Goal: Information Seeking & Learning: Learn about a topic

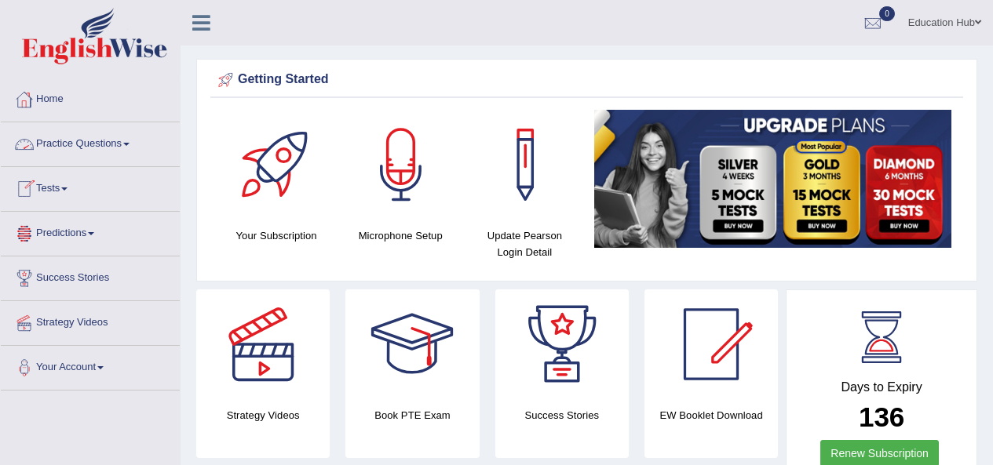
click at [92, 147] on link "Practice Questions" at bounding box center [90, 141] width 179 height 39
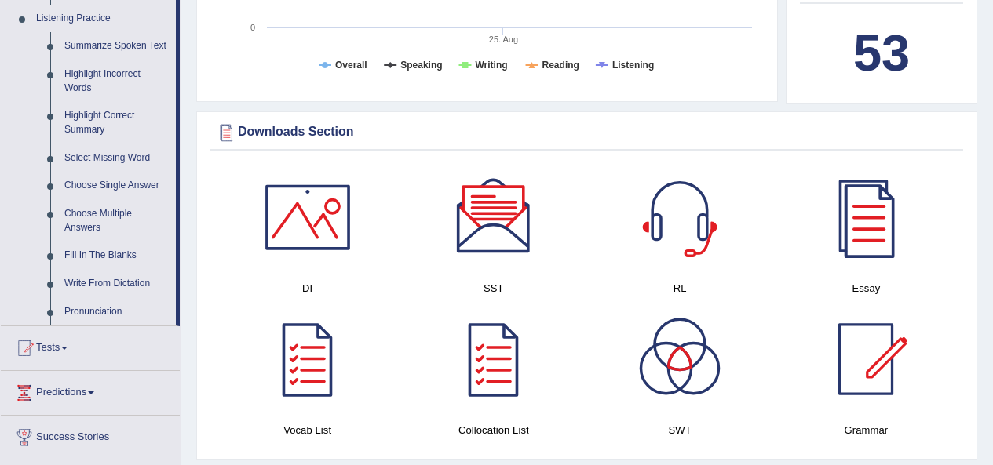
scroll to position [688, 0]
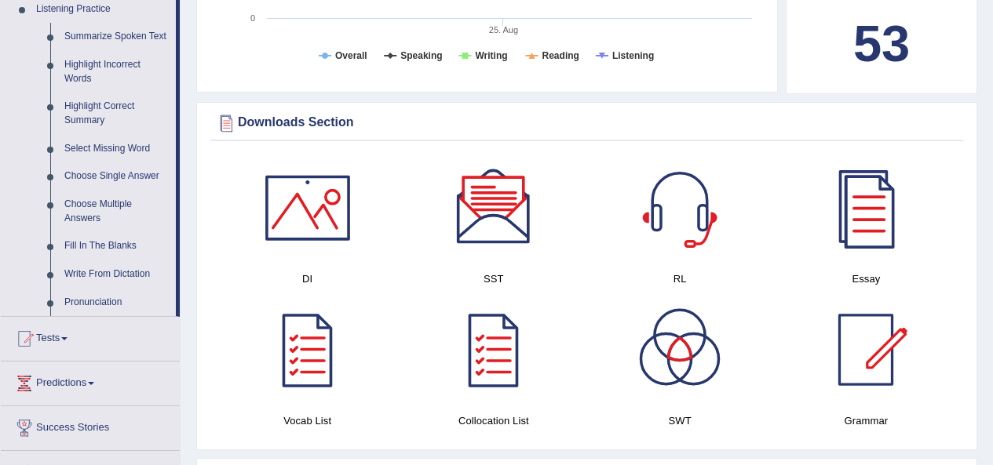
drag, startPoint x: 179, startPoint y: 206, endPoint x: 177, endPoint y: 229, distance: 23.6
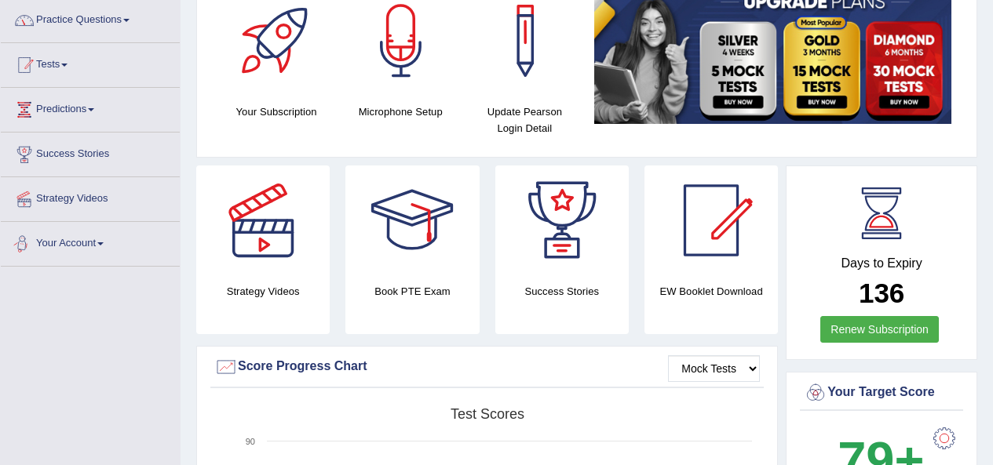
scroll to position [0, 0]
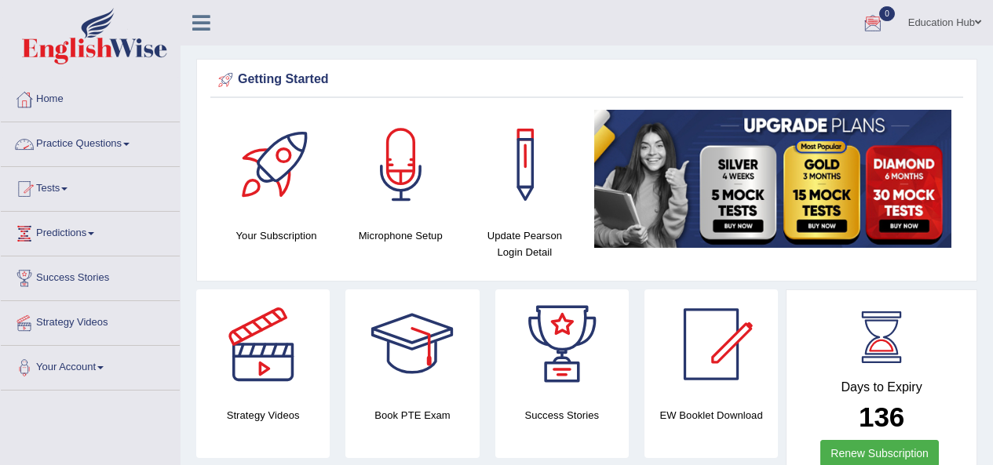
click at [106, 137] on link "Practice Questions" at bounding box center [90, 141] width 179 height 39
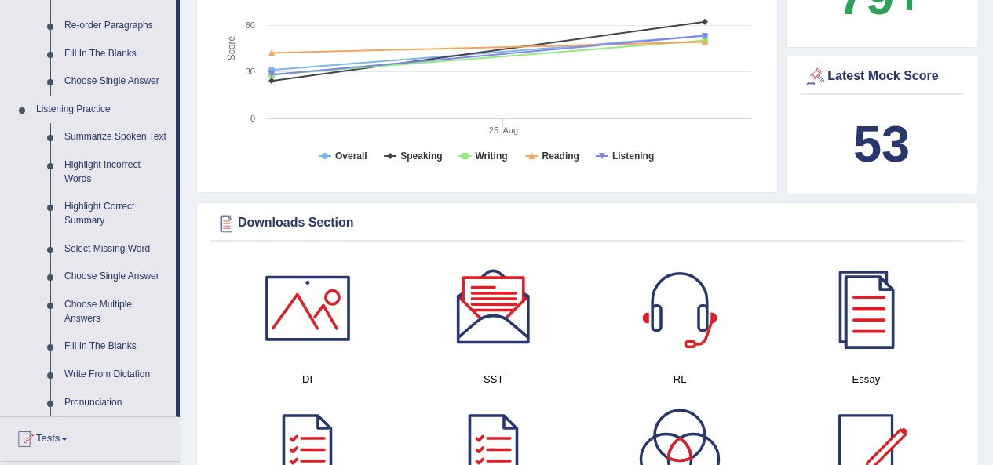
scroll to position [706, 0]
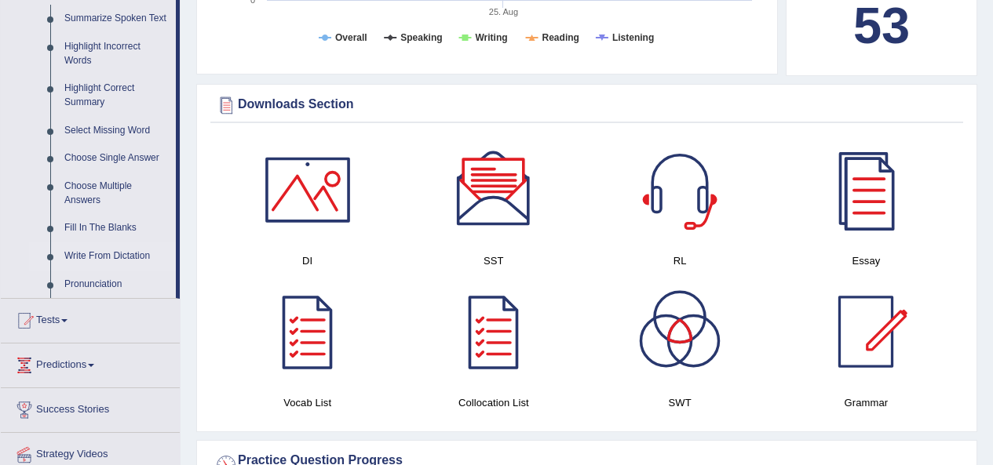
click at [126, 257] on link "Write From Dictation" at bounding box center [116, 257] width 119 height 28
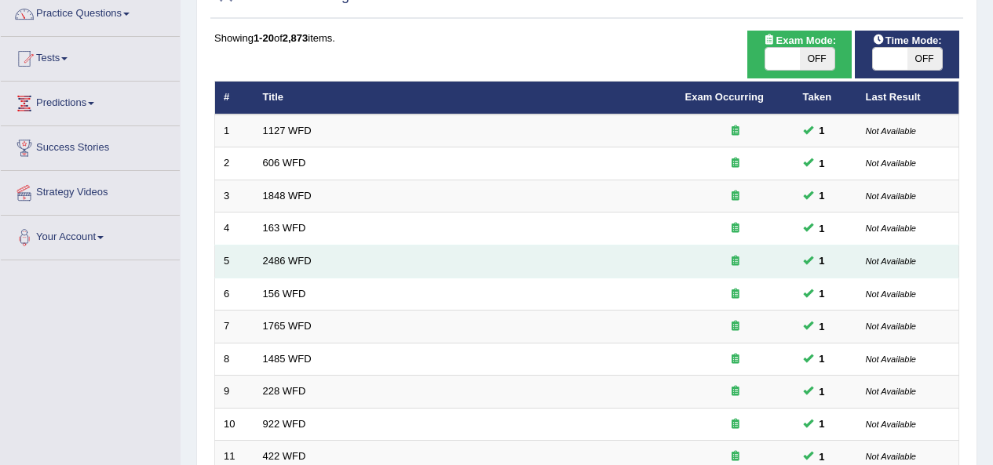
scroll to position [157, 0]
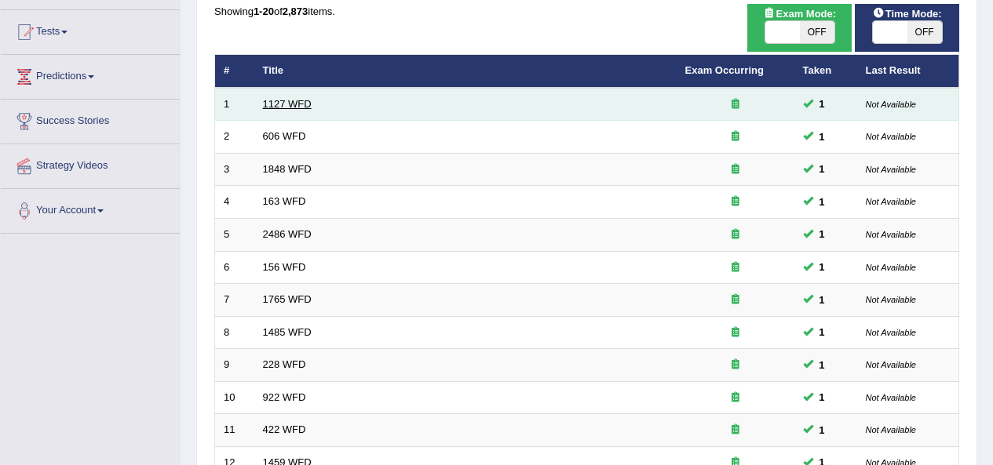
click at [301, 98] on link "1127 WFD" at bounding box center [287, 104] width 49 height 12
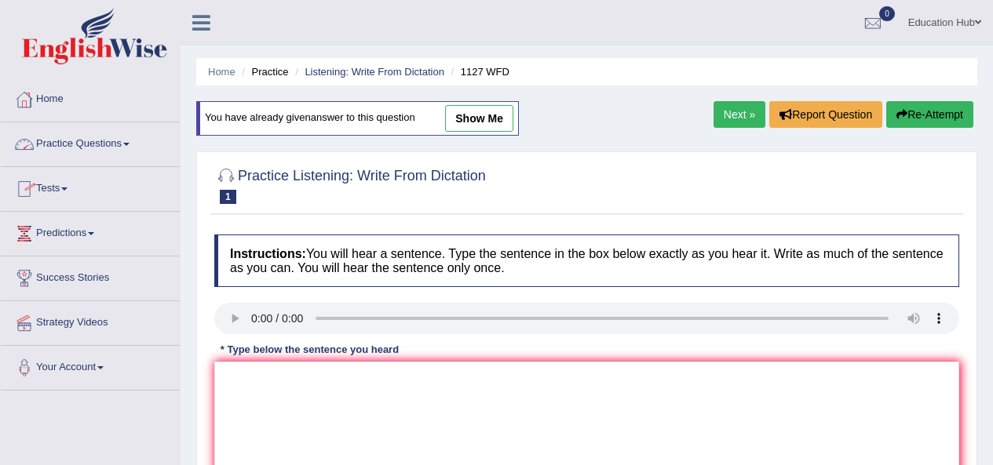
click at [113, 145] on link "Practice Questions" at bounding box center [90, 141] width 179 height 39
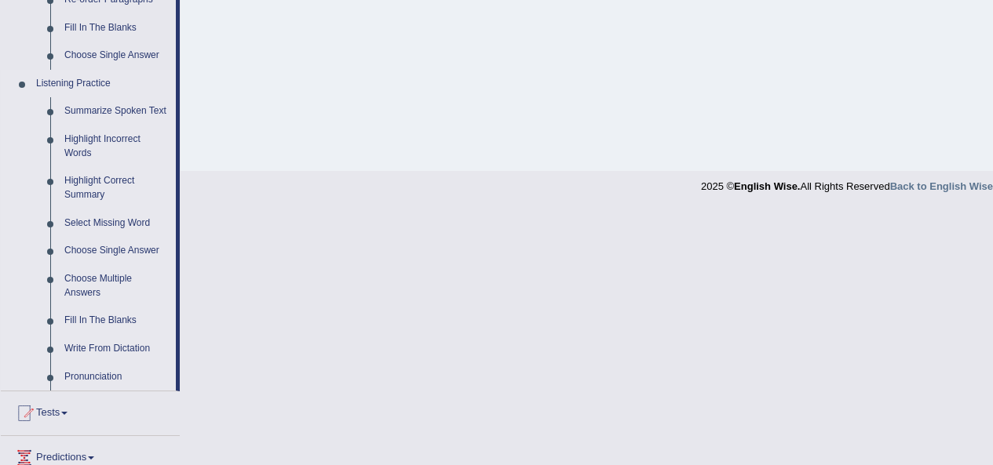
scroll to position [628, 0]
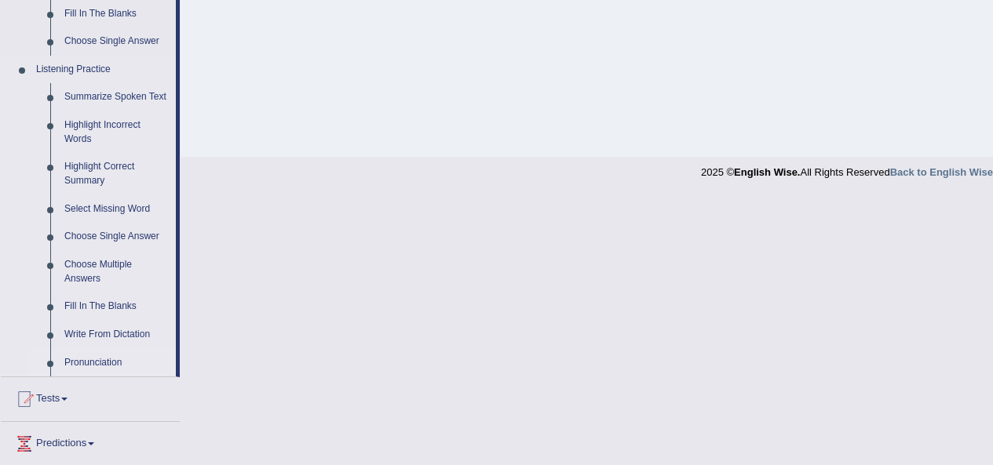
click at [100, 363] on link "Pronunciation" at bounding box center [116, 363] width 119 height 28
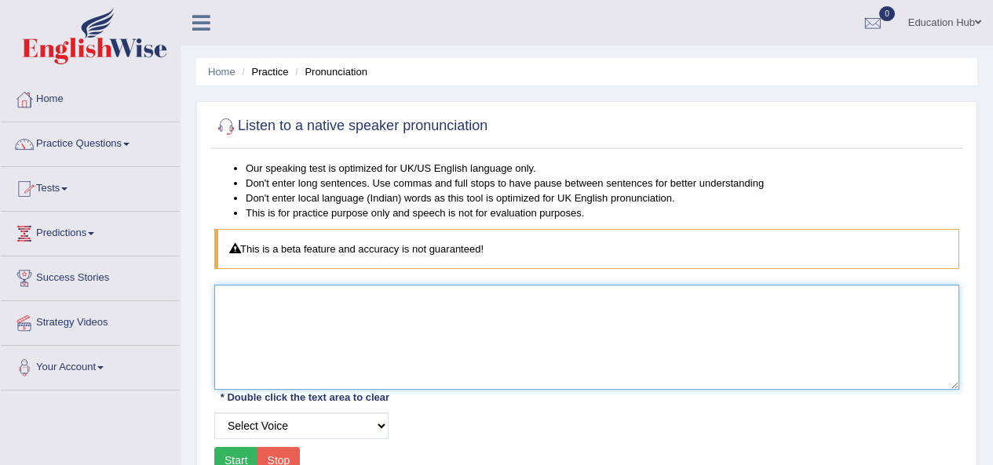
click at [319, 334] on textarea at bounding box center [586, 337] width 745 height 105
click at [306, 337] on textarea at bounding box center [586, 337] width 745 height 105
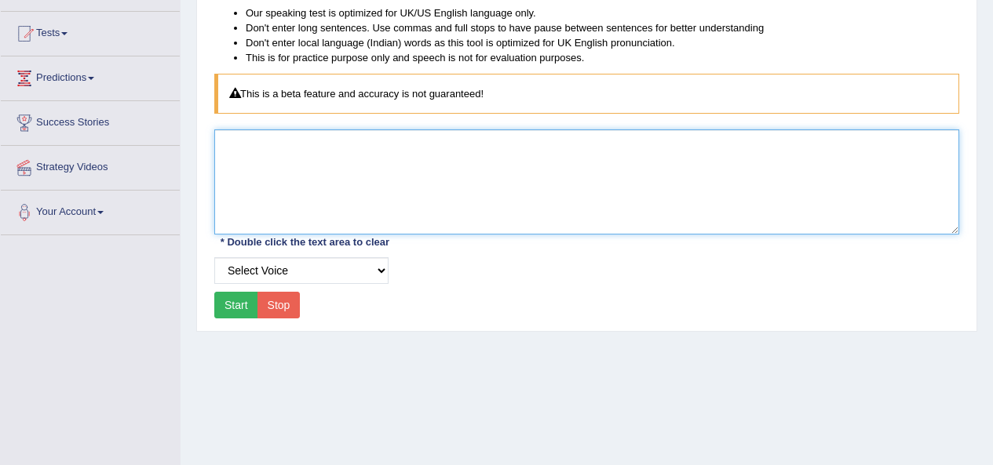
scroll to position [157, 0]
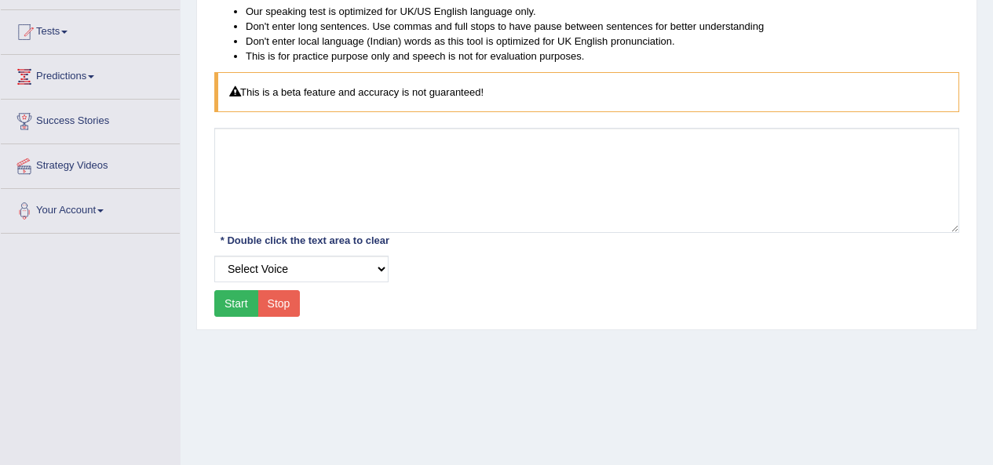
click at [226, 300] on button "Start" at bounding box center [236, 303] width 44 height 27
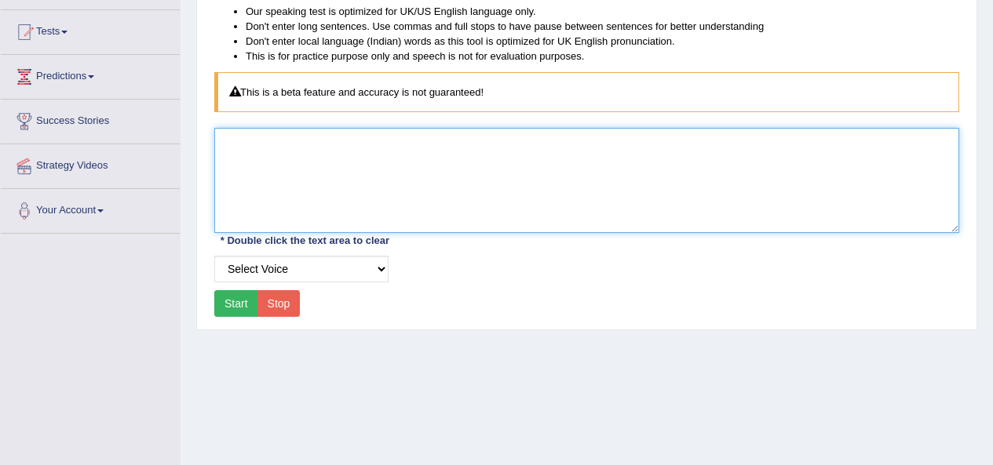
click at [363, 202] on textarea at bounding box center [586, 180] width 745 height 105
click at [280, 177] on textarea at bounding box center [586, 180] width 745 height 105
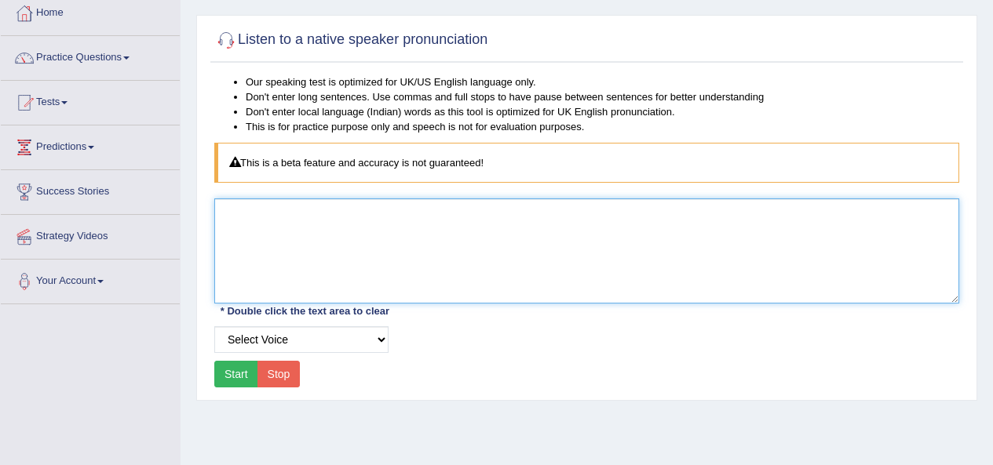
scroll to position [78, 0]
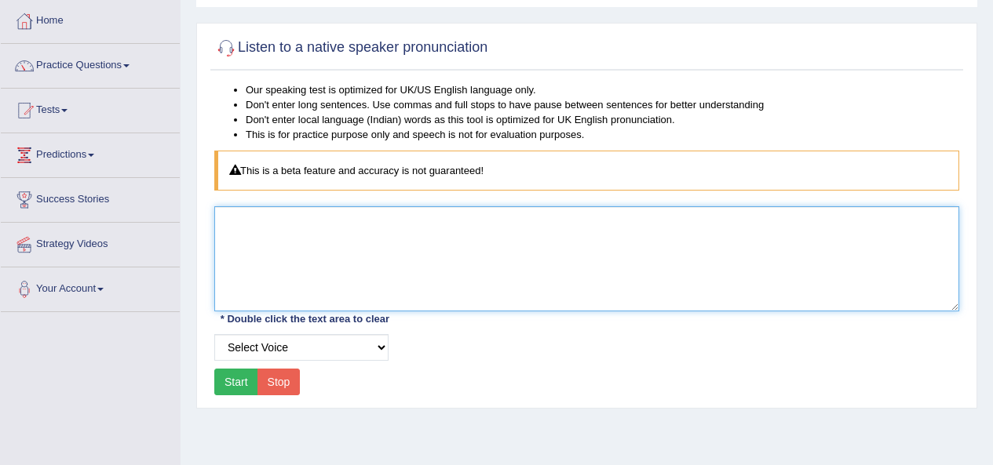
click at [255, 250] on textarea at bounding box center [586, 258] width 745 height 105
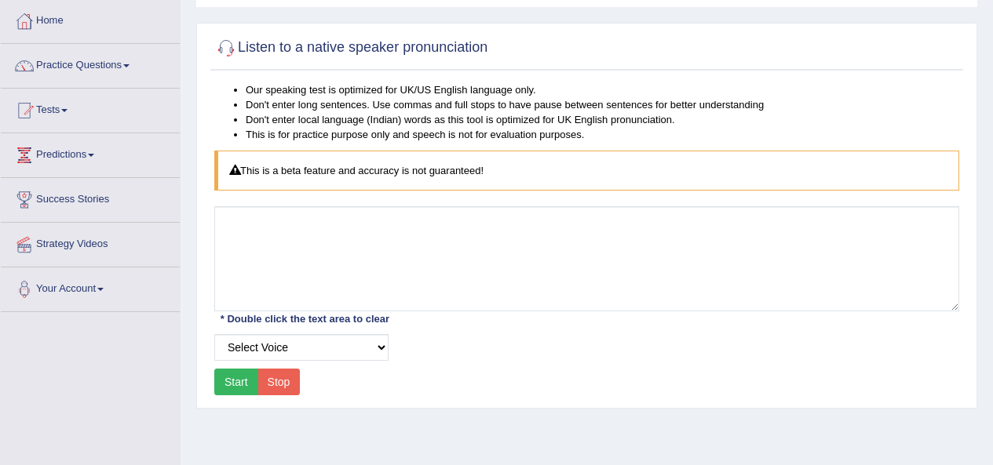
click at [239, 382] on button "Start" at bounding box center [236, 382] width 44 height 27
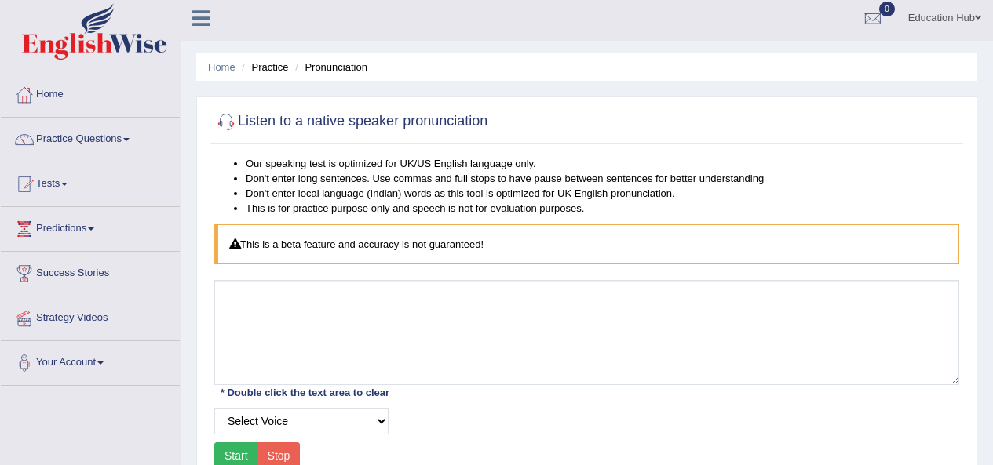
scroll to position [0, 0]
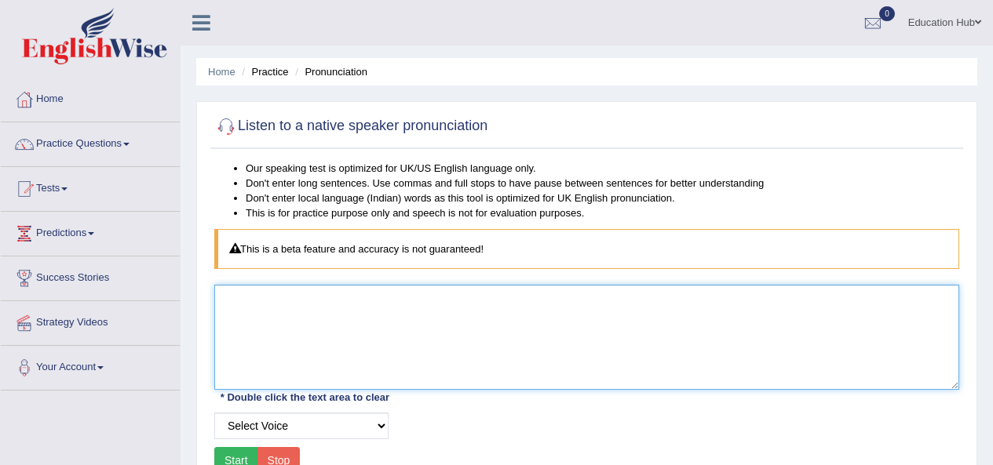
click at [304, 326] on textarea at bounding box center [586, 337] width 745 height 105
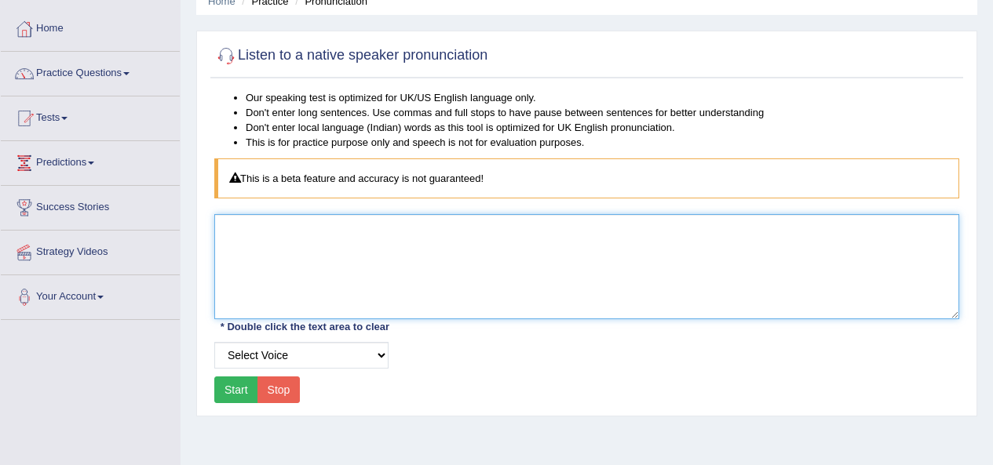
scroll to position [78, 0]
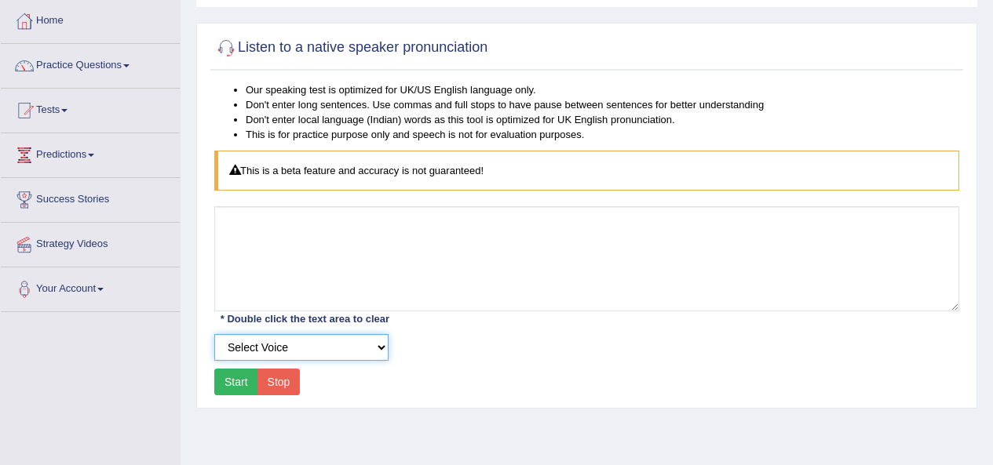
click at [306, 345] on select "Select Voice UK English Female UK English Male" at bounding box center [301, 347] width 174 height 27
select select "3"
click at [214, 334] on select "Select Voice UK English Female UK English Male" at bounding box center [301, 347] width 174 height 27
click at [240, 380] on button "Start" at bounding box center [236, 382] width 44 height 27
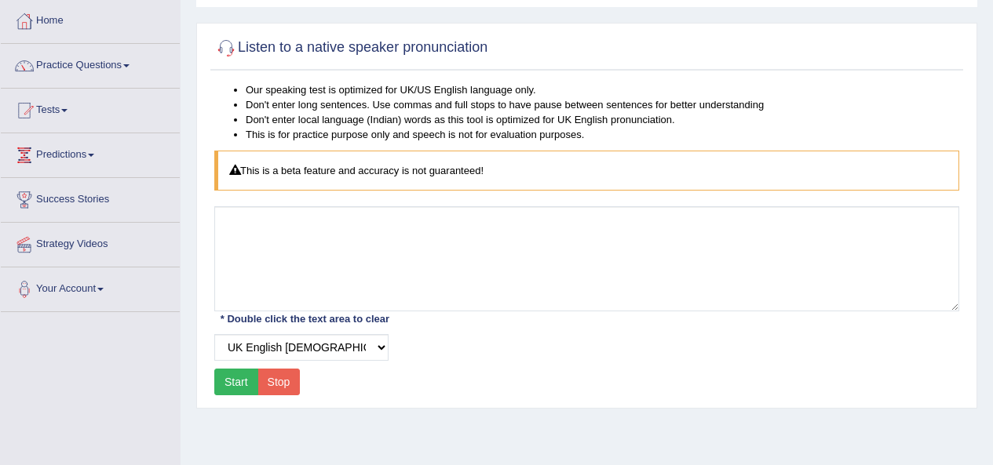
click at [240, 377] on button "Start" at bounding box center [236, 382] width 44 height 27
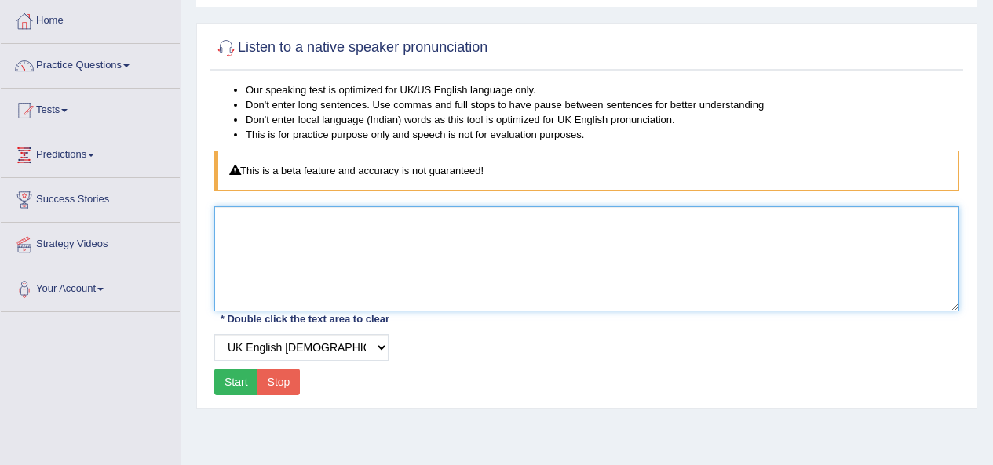
click at [259, 294] on textarea at bounding box center [586, 258] width 745 height 105
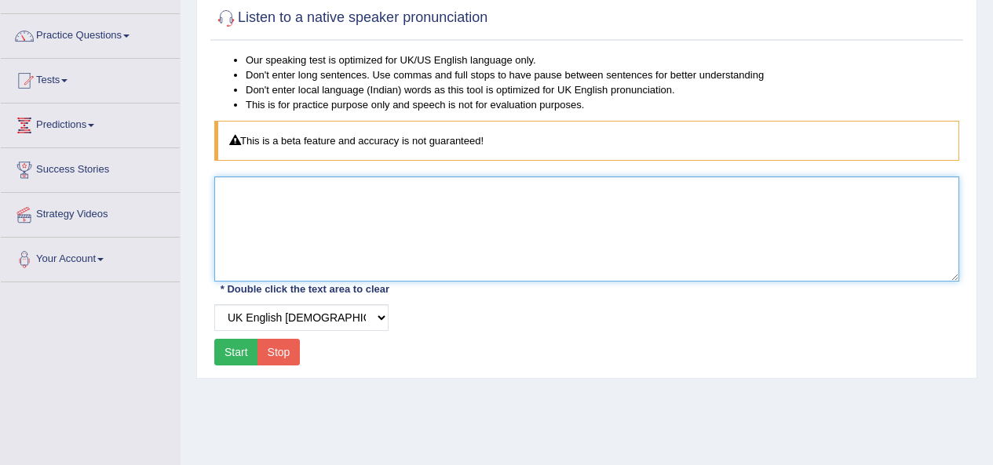
scroll to position [157, 0]
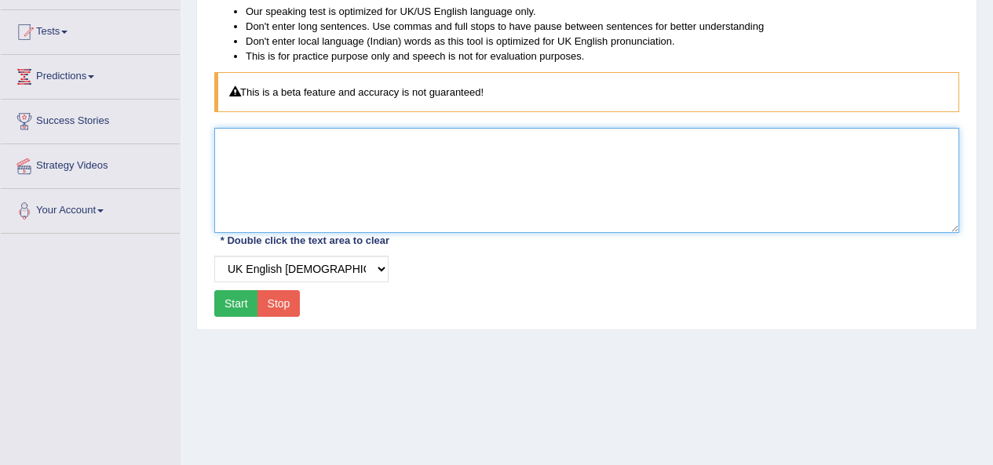
click at [261, 171] on textarea at bounding box center [586, 180] width 745 height 105
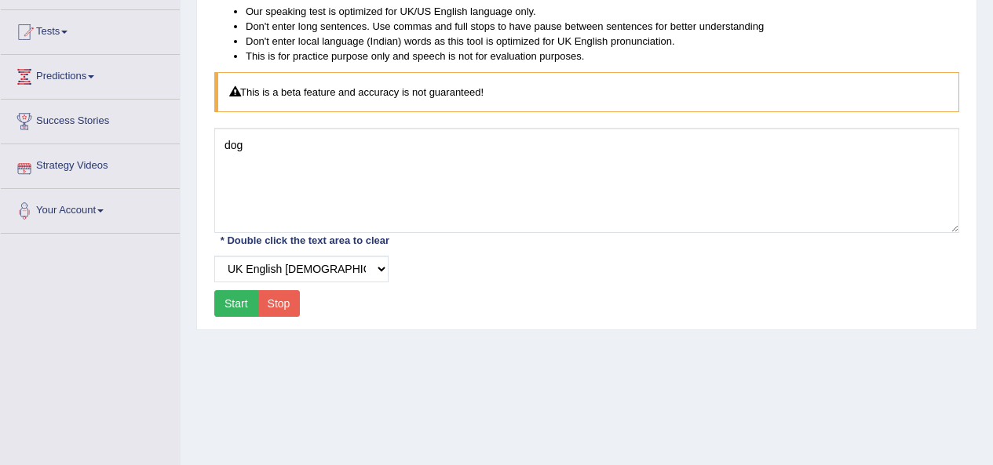
click at [241, 302] on button "Start" at bounding box center [236, 303] width 44 height 27
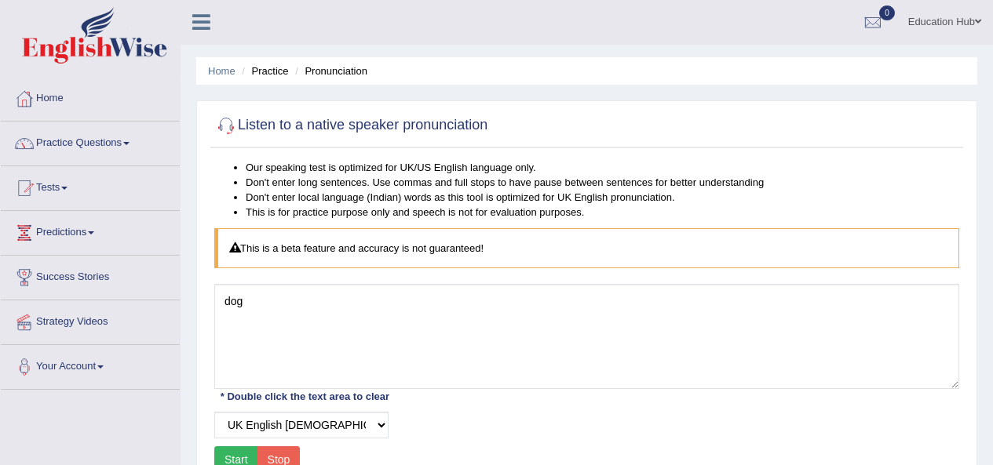
scroll to position [0, 0]
click at [94, 145] on link "Practice Questions" at bounding box center [90, 141] width 179 height 39
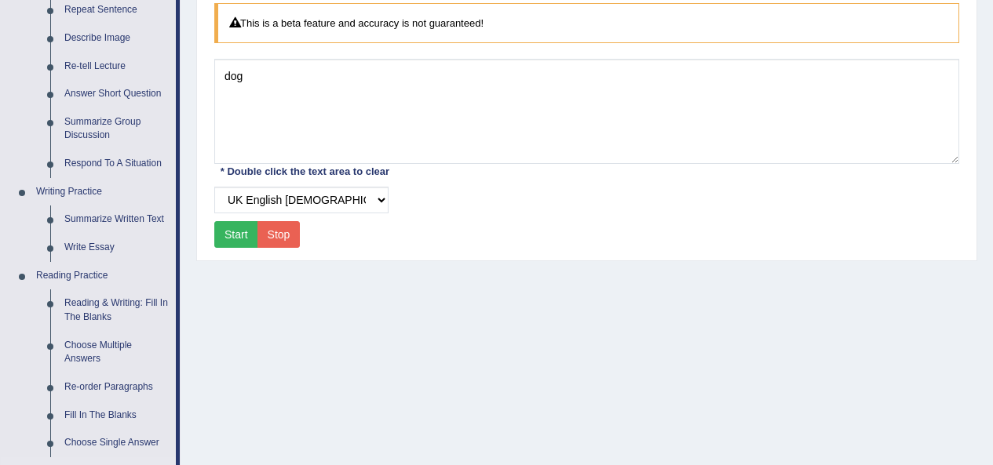
scroll to position [78, 0]
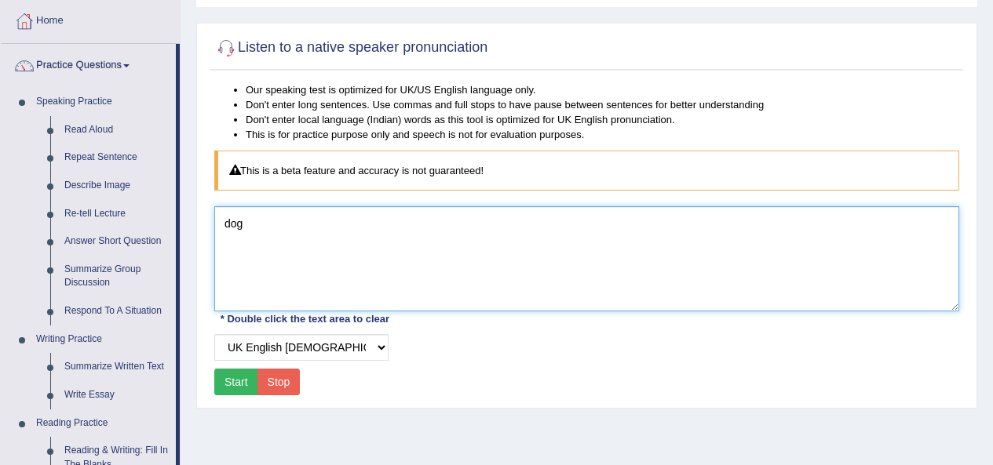
click at [354, 231] on textarea "dog" at bounding box center [586, 258] width 745 height 105
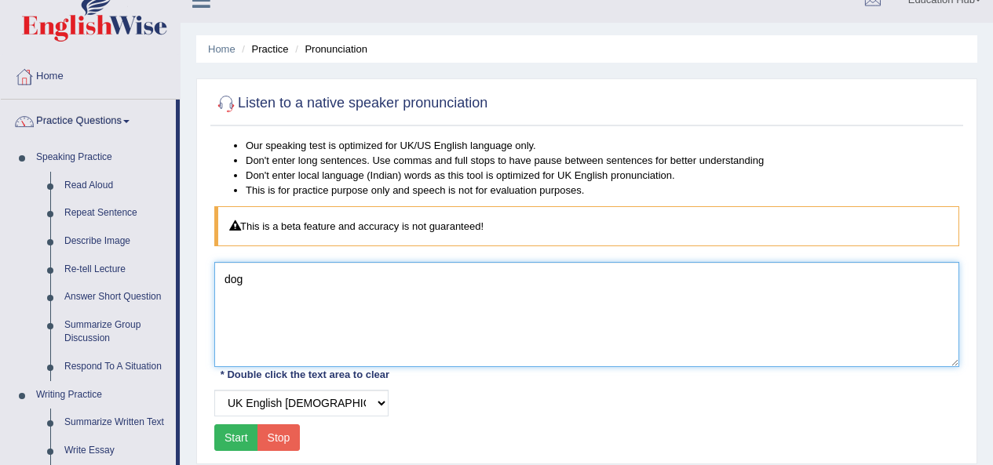
scroll to position [0, 0]
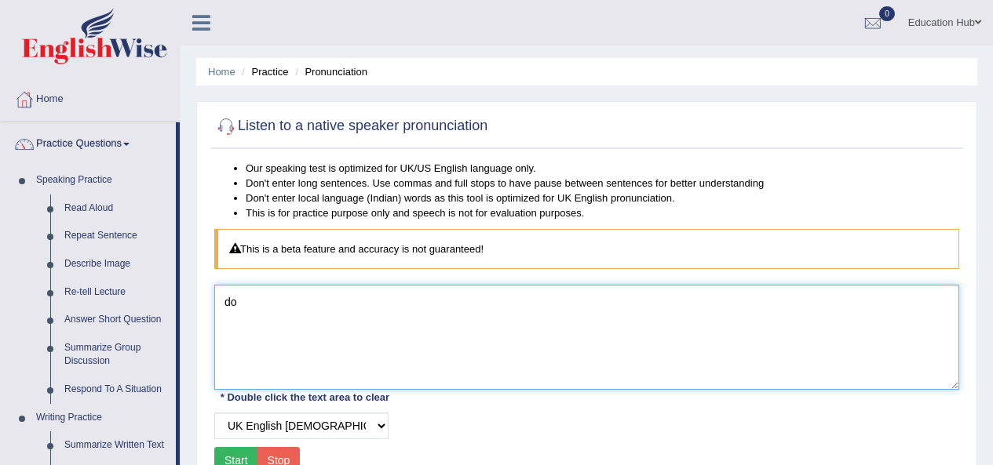
type textarea "d"
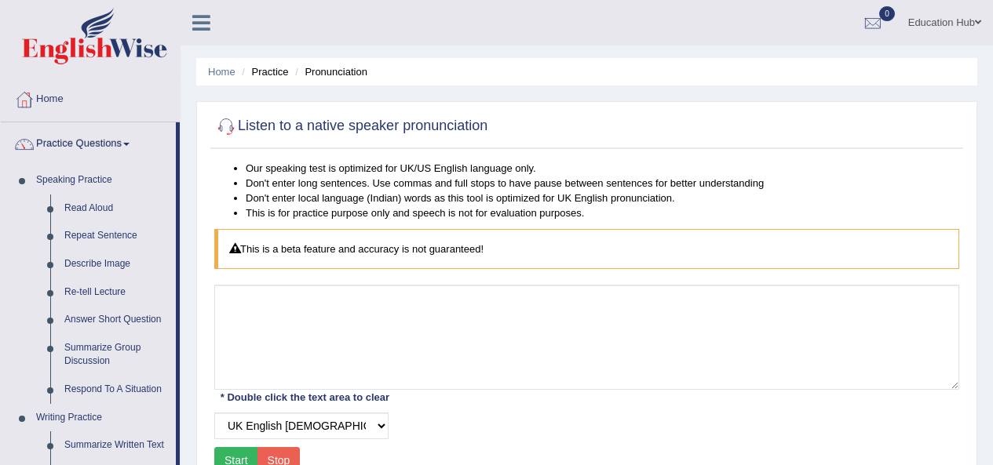
click at [115, 143] on link "Practice Questions" at bounding box center [88, 141] width 175 height 39
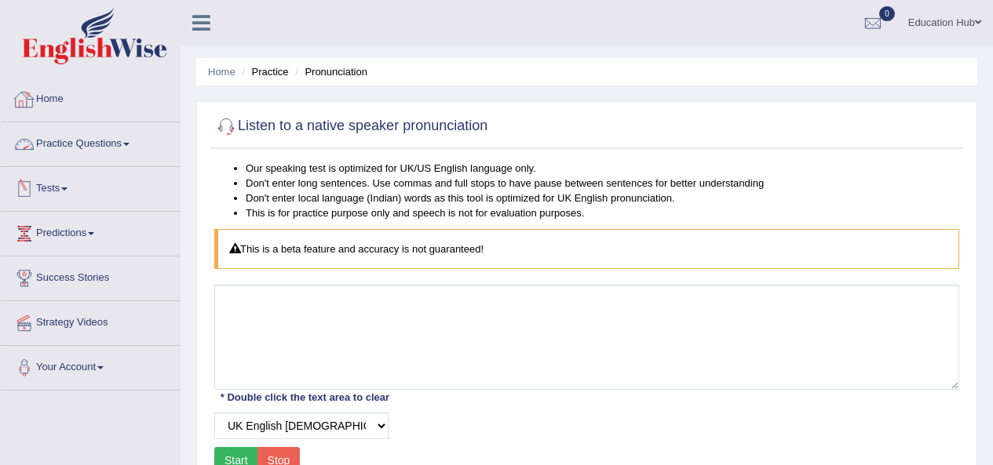
click at [97, 145] on link "Practice Questions" at bounding box center [90, 141] width 179 height 39
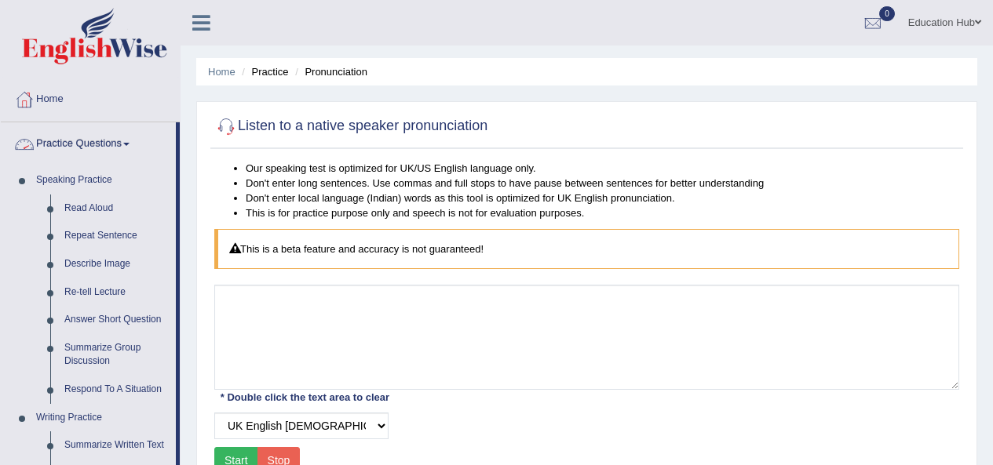
click at [104, 138] on link "Practice Questions" at bounding box center [88, 141] width 175 height 39
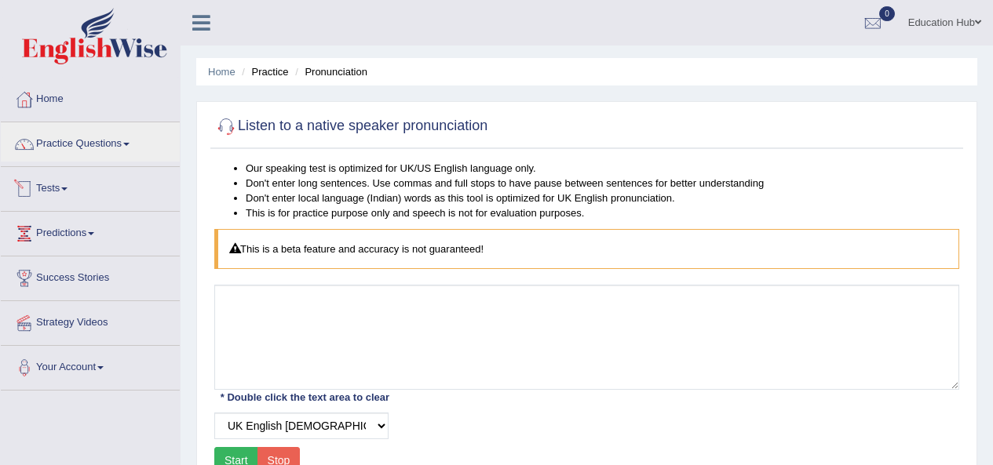
click at [71, 185] on link "Tests" at bounding box center [90, 186] width 179 height 39
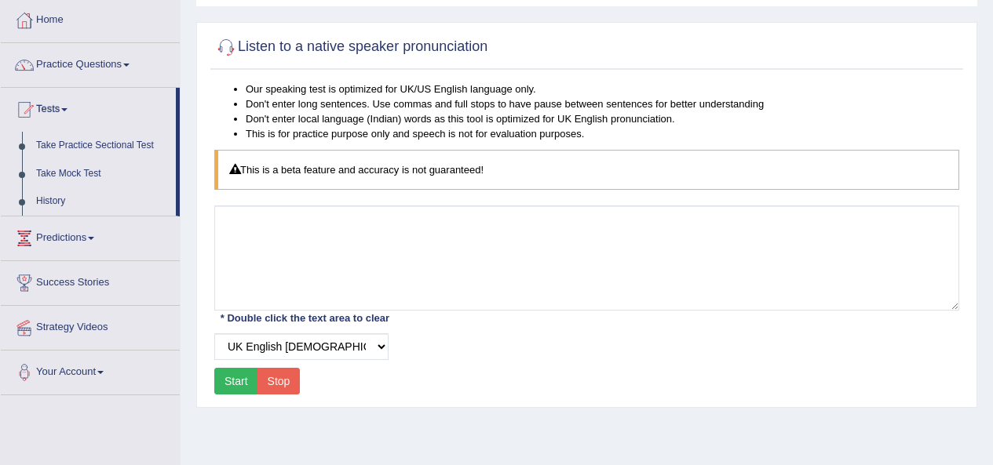
scroll to position [78, 0]
click at [122, 138] on link "Take Practice Sectional Test" at bounding box center [102, 147] width 147 height 28
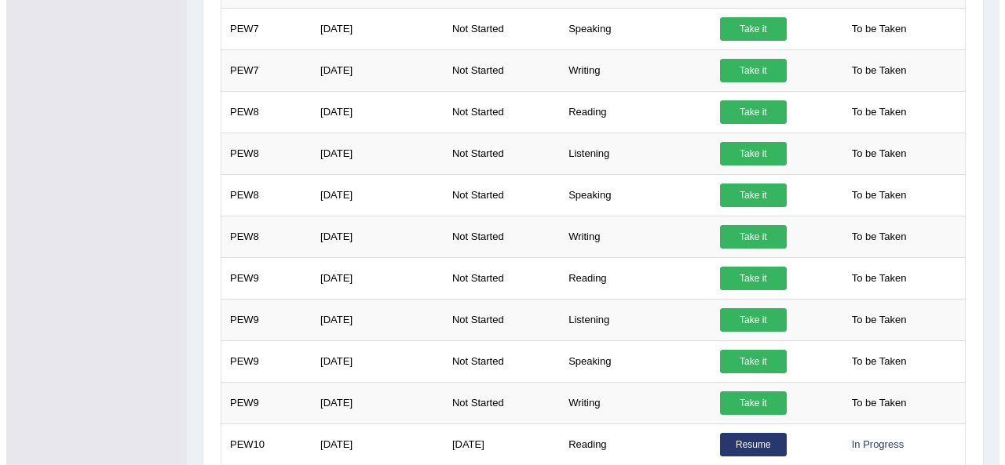
scroll to position [1020, 0]
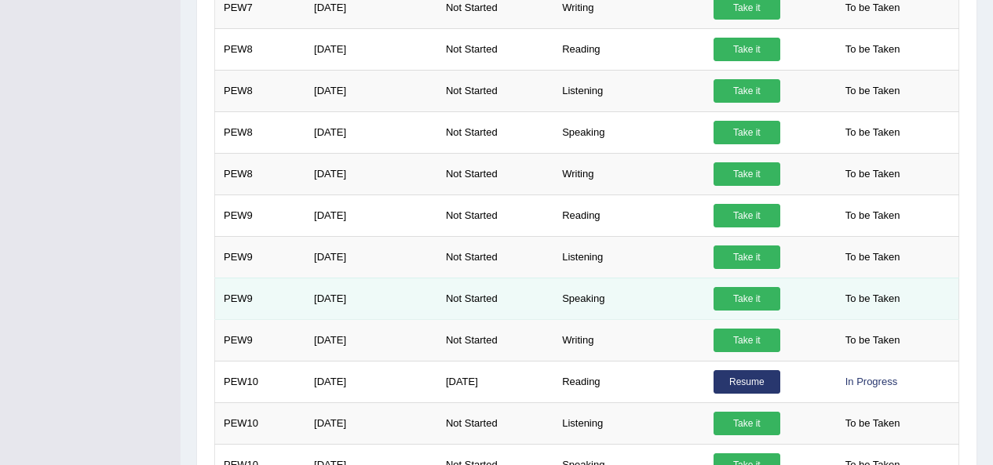
click at [740, 297] on link "Take it" at bounding box center [746, 299] width 67 height 24
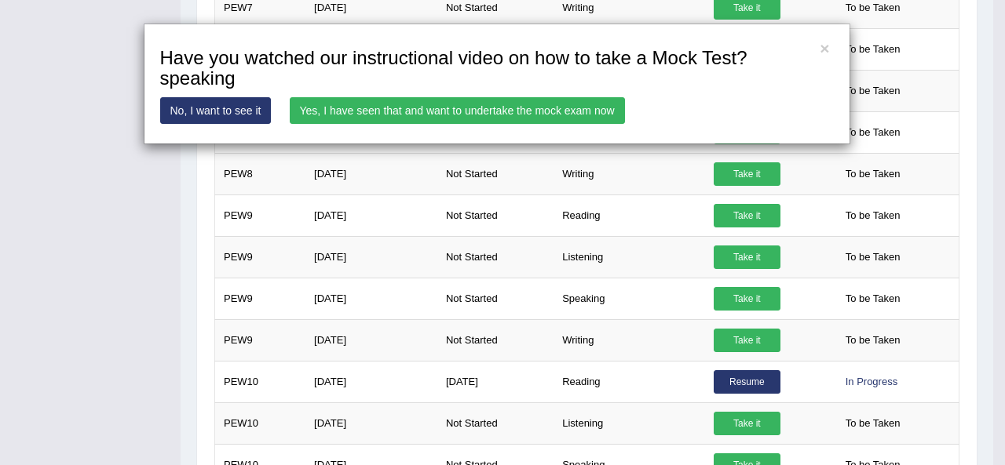
click at [440, 108] on link "Yes, I have seen that and want to undertake the mock exam now" at bounding box center [457, 110] width 335 height 27
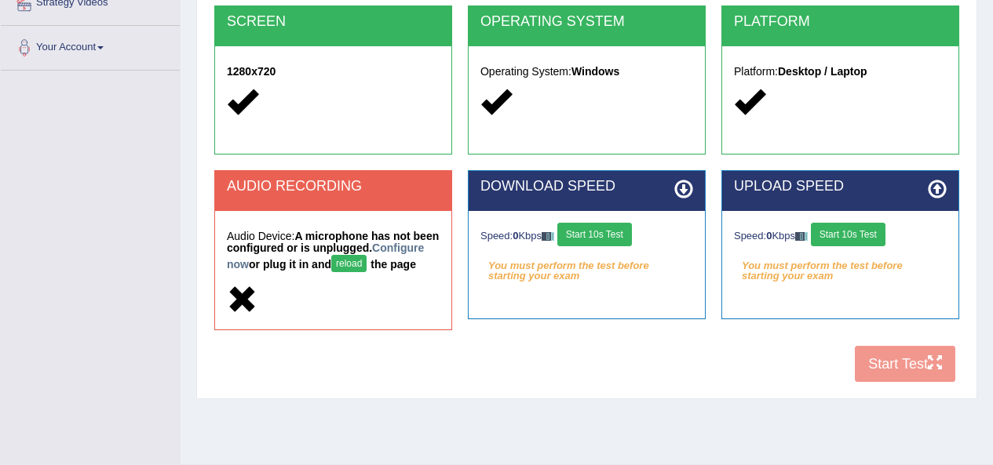
scroll to position [359, 0]
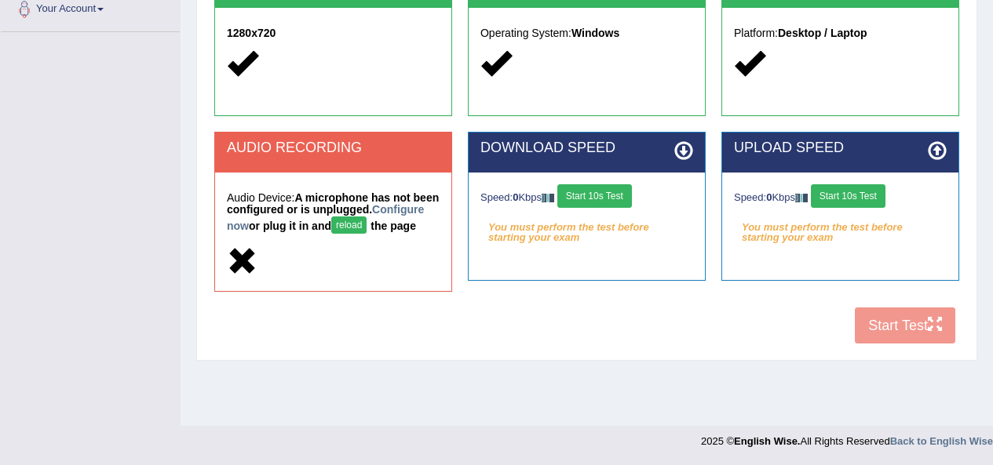
click at [871, 333] on div "COOKIES Cookies Enabled JAVASCRIPT Javascript Enabled BROWSER Browser: Chrome S…" at bounding box center [586, 77] width 753 height 550
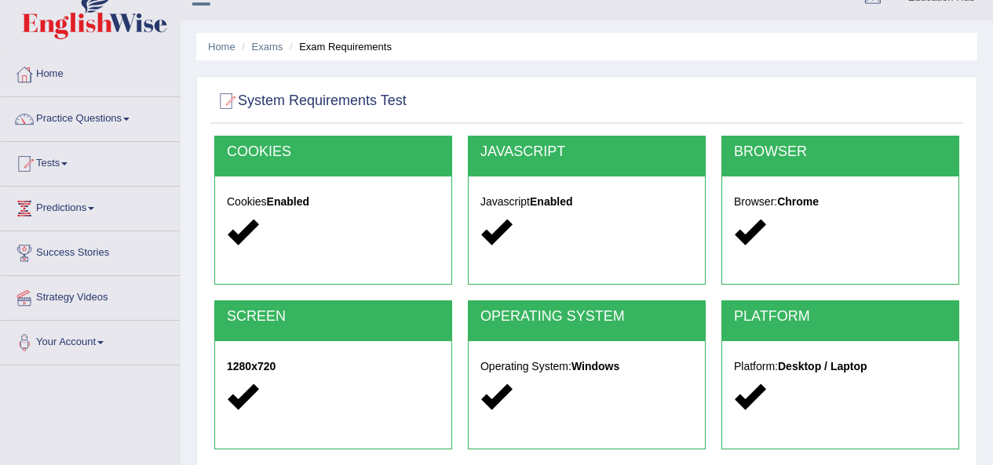
scroll to position [0, 0]
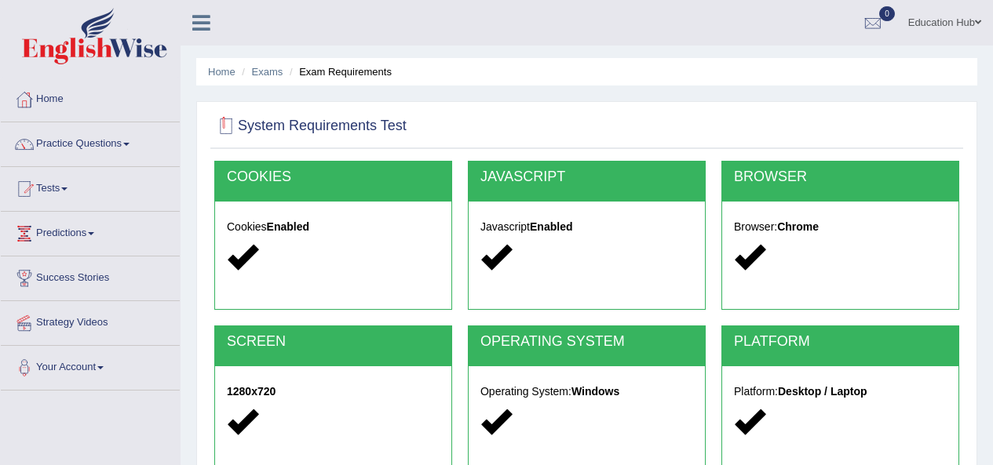
click at [237, 129] on div at bounding box center [226, 127] width 24 height 24
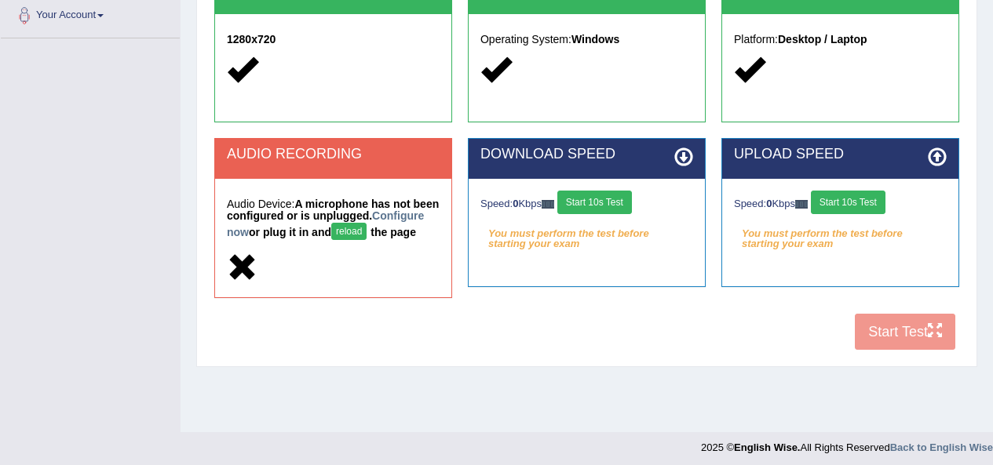
scroll to position [359, 0]
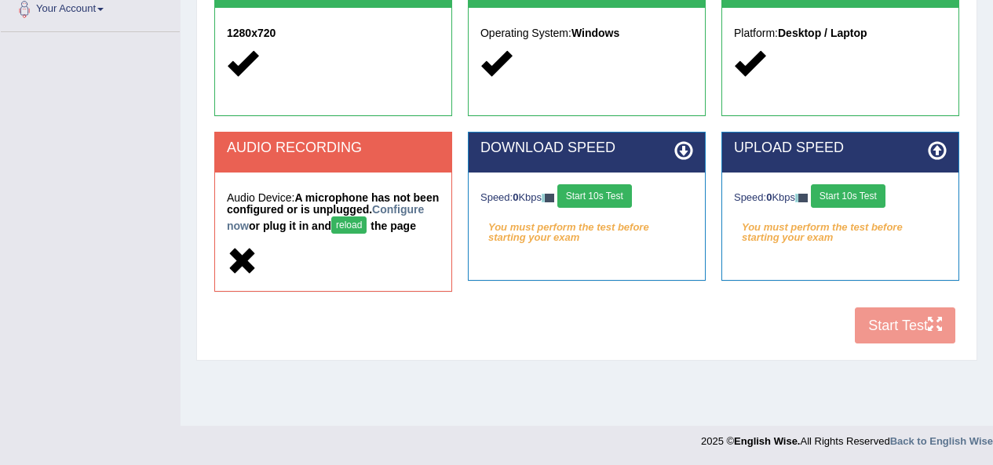
click at [899, 345] on div "COOKIES Cookies Enabled JAVASCRIPT Javascript Enabled BROWSER Browser: Chrome S…" at bounding box center [586, 77] width 753 height 550
click at [899, 343] on div "COOKIES Cookies Enabled JAVASCRIPT Javascript Enabled BROWSER Browser: Chrome S…" at bounding box center [586, 77] width 753 height 550
click at [894, 341] on div "COOKIES Cookies Enabled JAVASCRIPT Javascript Enabled BROWSER Browser: Chrome S…" at bounding box center [586, 77] width 753 height 550
click at [886, 336] on div "COOKIES Cookies Enabled JAVASCRIPT Javascript Enabled BROWSER Browser: Chrome S…" at bounding box center [586, 77] width 753 height 550
click at [886, 331] on div "COOKIES Cookies Enabled JAVASCRIPT Javascript Enabled BROWSER Browser: Chrome S…" at bounding box center [586, 77] width 753 height 550
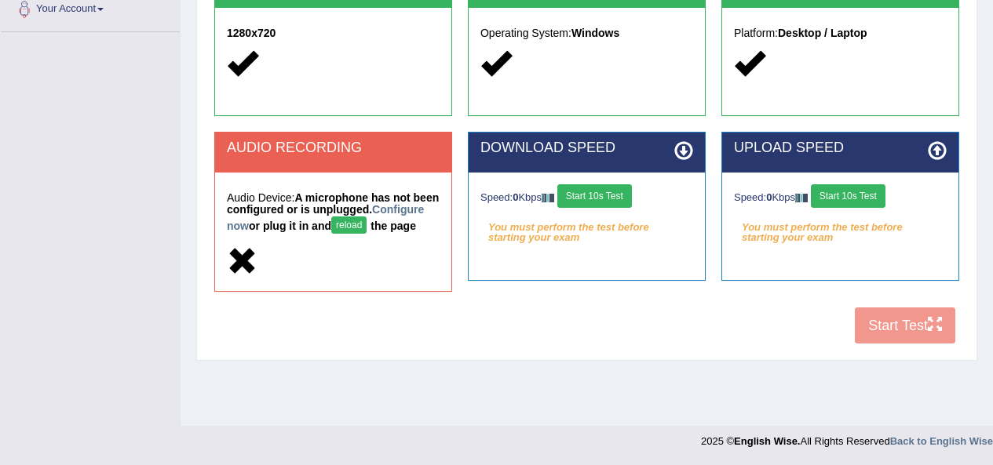
click at [367, 221] on button "reload" at bounding box center [348, 225] width 35 height 17
click at [367, 220] on button "reload" at bounding box center [348, 225] width 35 height 17
click at [276, 224] on link "Configure now" at bounding box center [325, 217] width 197 height 29
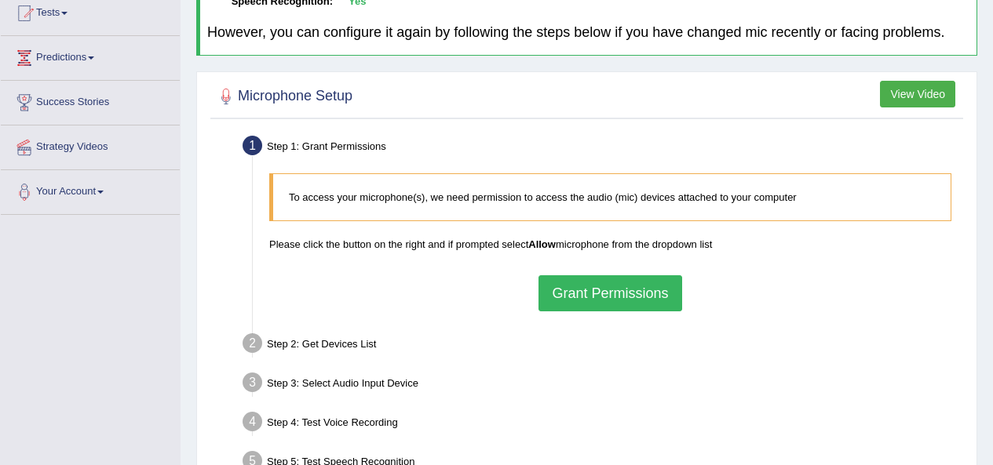
scroll to position [235, 0]
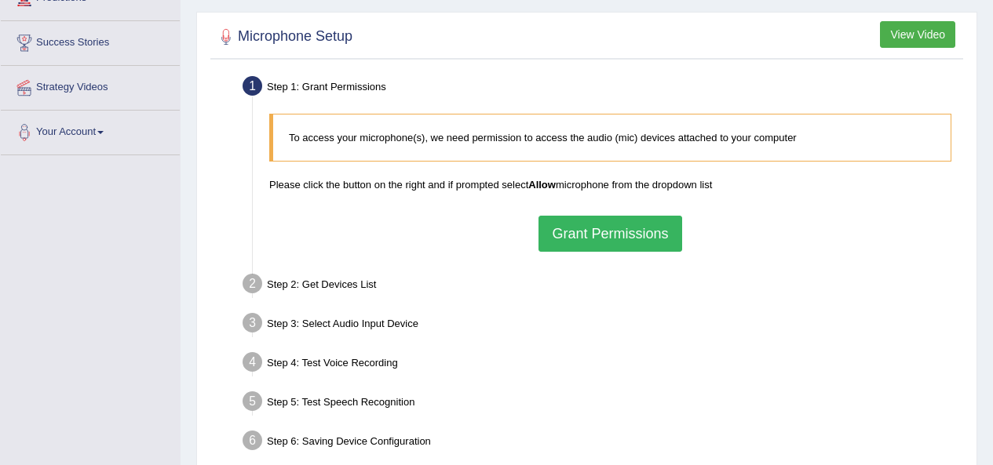
click at [618, 221] on button "Grant Permissions" at bounding box center [609, 234] width 143 height 36
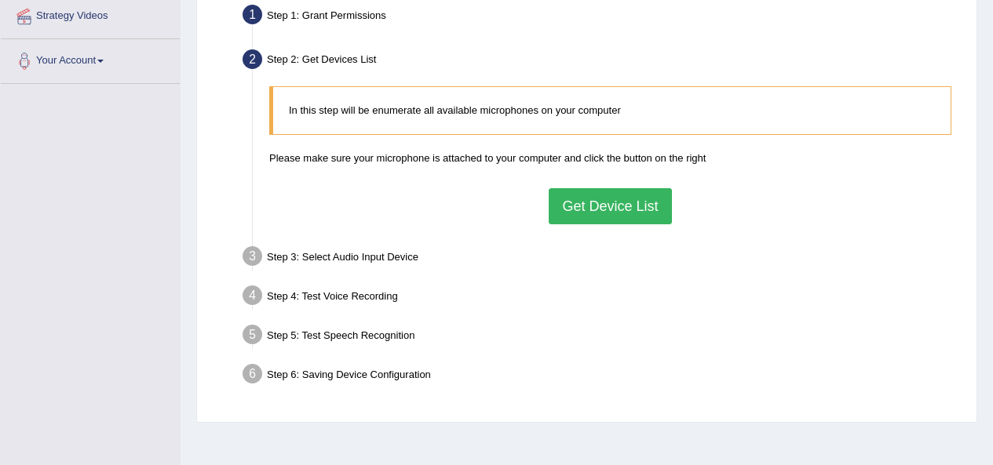
scroll to position [314, 0]
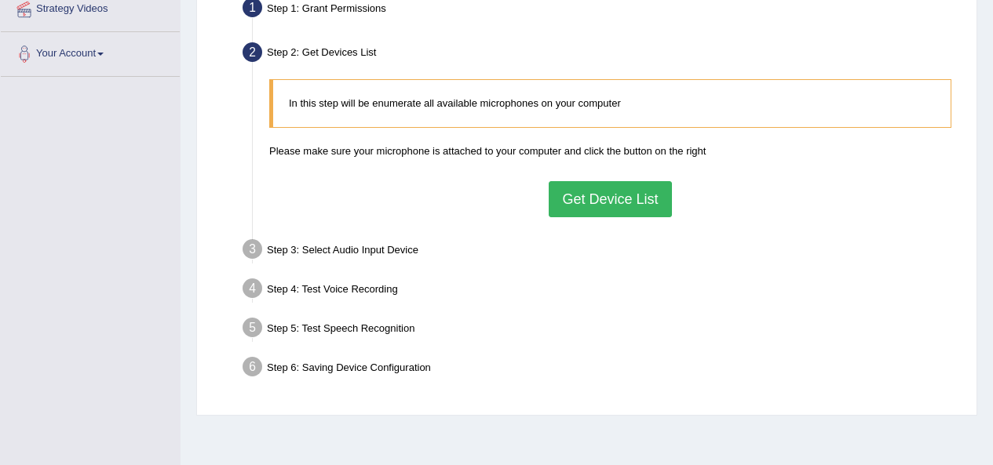
click at [585, 213] on button "Get Device List" at bounding box center [610, 199] width 122 height 36
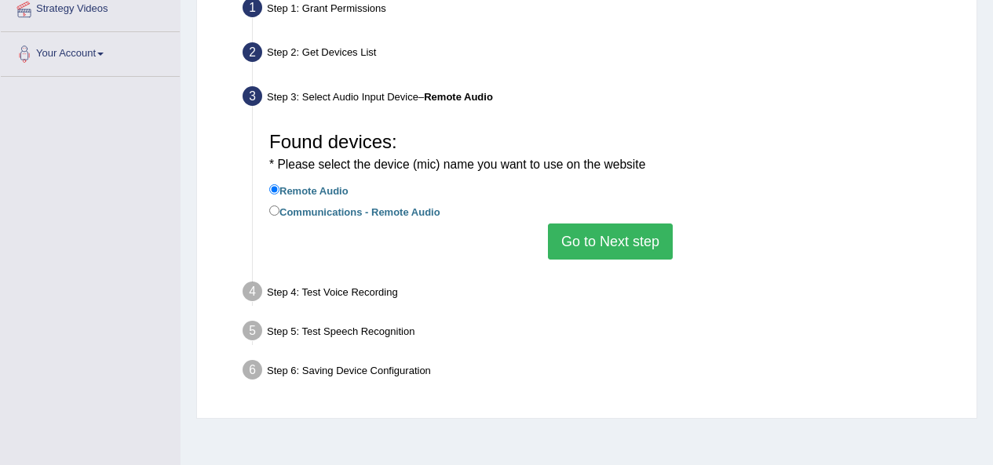
click at [626, 234] on button "Go to Next step" at bounding box center [610, 242] width 125 height 36
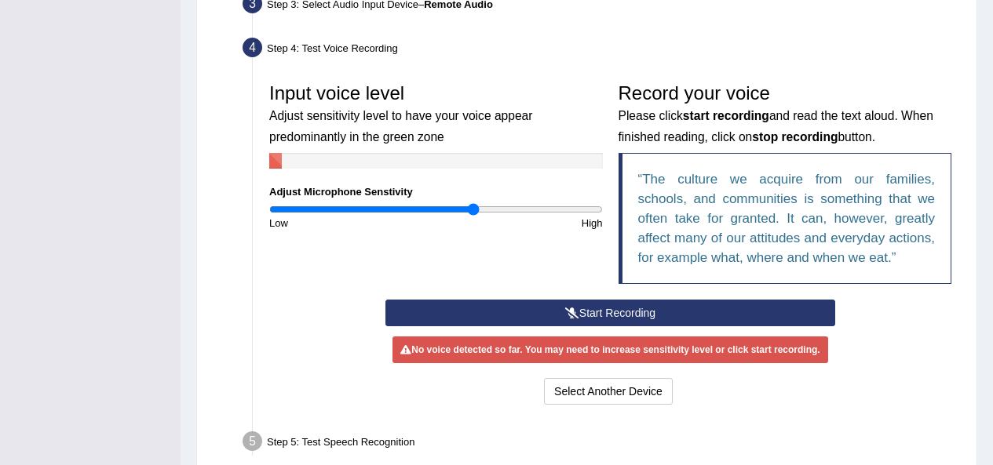
scroll to position [471, 0]
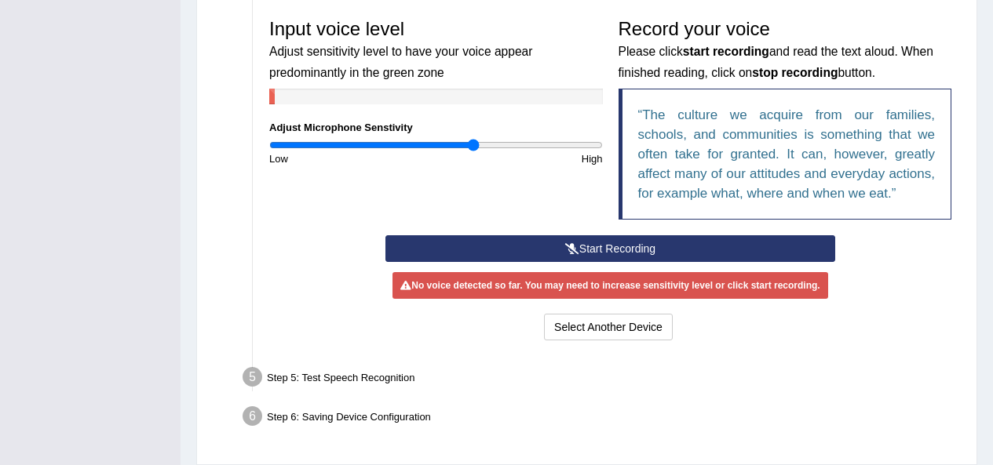
click at [575, 254] on icon at bounding box center [572, 248] width 14 height 11
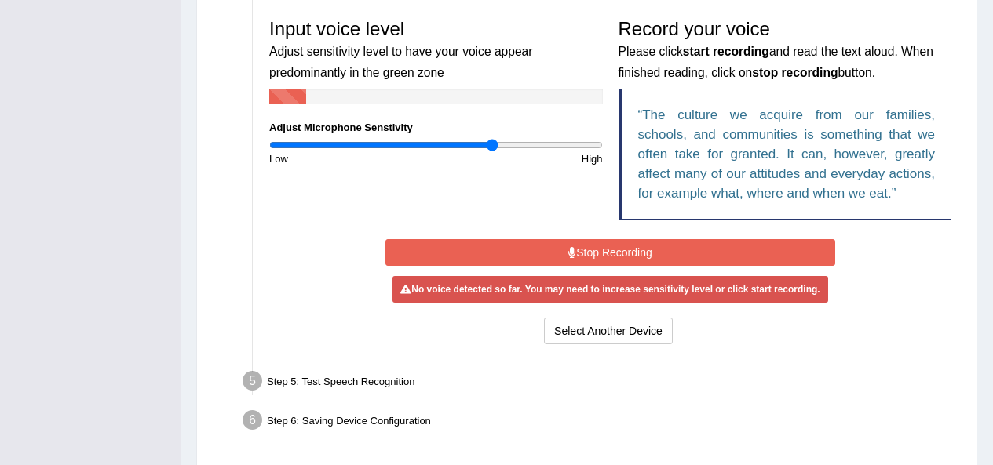
click at [491, 148] on input "range" at bounding box center [436, 145] width 334 height 13
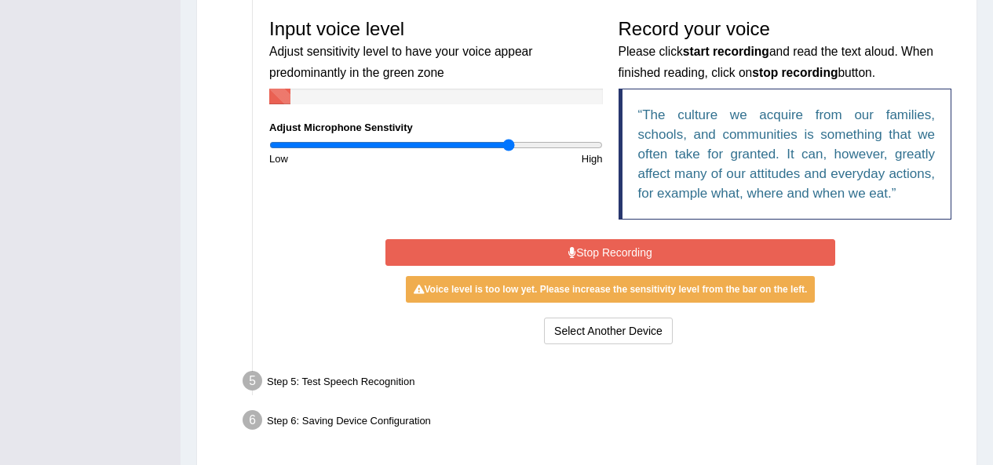
click at [510, 141] on input "range" at bounding box center [436, 145] width 334 height 13
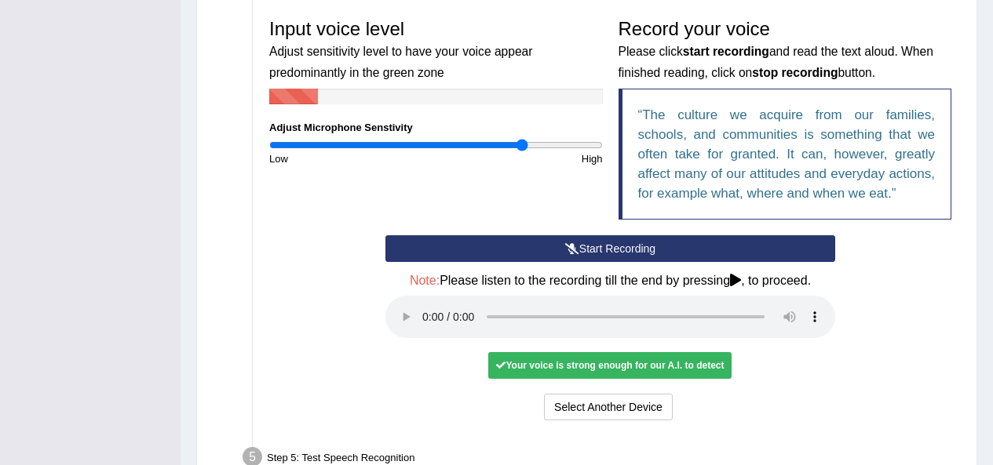
click at [521, 143] on input "range" at bounding box center [436, 145] width 334 height 13
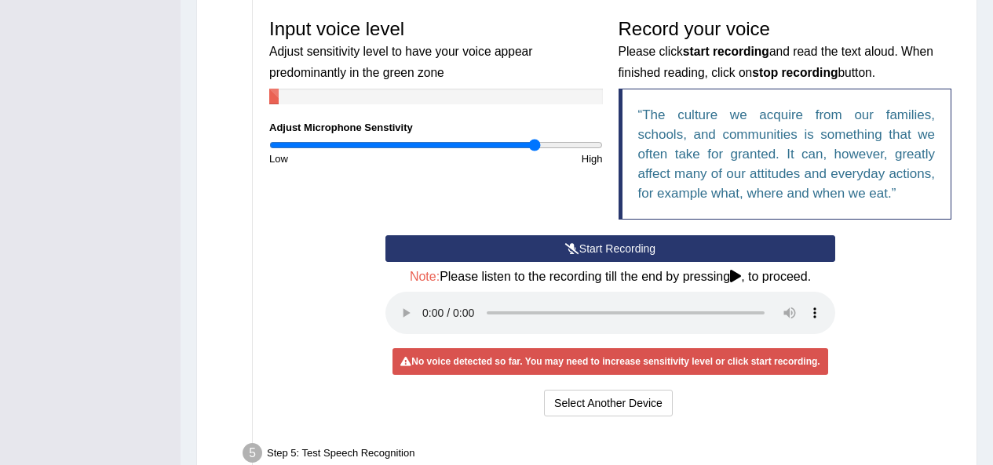
type input "1.62"
click at [534, 143] on input "range" at bounding box center [436, 145] width 334 height 13
click at [626, 356] on div "No voice detected so far. You may need to increase sensitivity level or click s…" at bounding box center [609, 361] width 435 height 27
click at [622, 246] on button "Start Recording" at bounding box center [610, 248] width 450 height 27
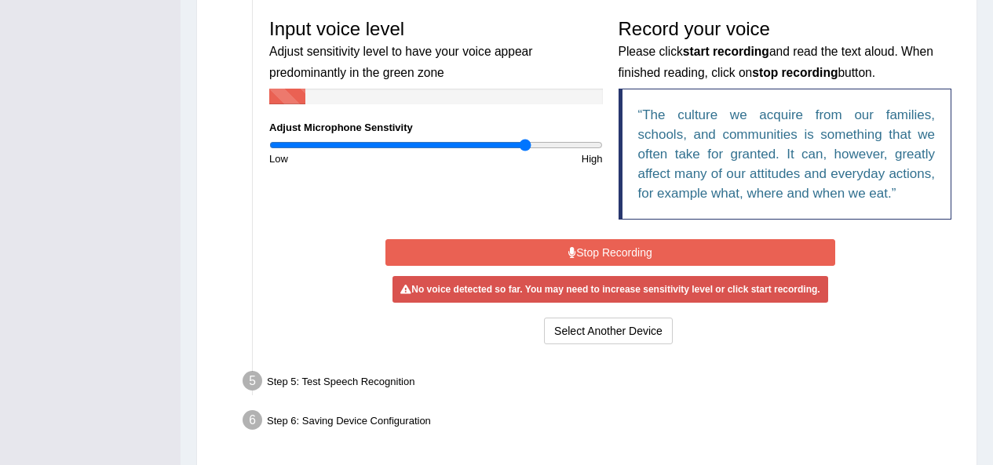
type input "1.56"
click at [526, 140] on input "range" at bounding box center [436, 145] width 334 height 13
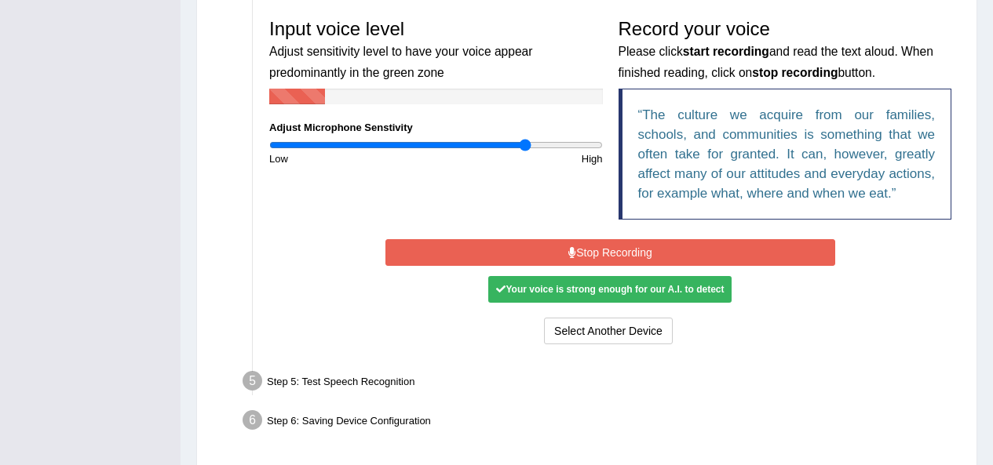
click at [527, 250] on button "Stop Recording" at bounding box center [610, 252] width 450 height 27
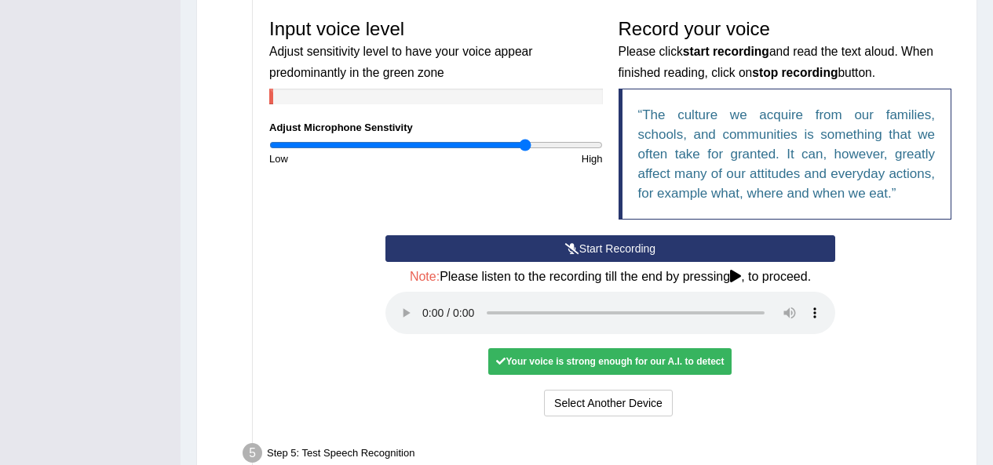
click at [560, 365] on div "Your voice is strong enough for our A.I. to detect" at bounding box center [609, 361] width 243 height 27
click at [735, 283] on icon at bounding box center [735, 276] width 11 height 13
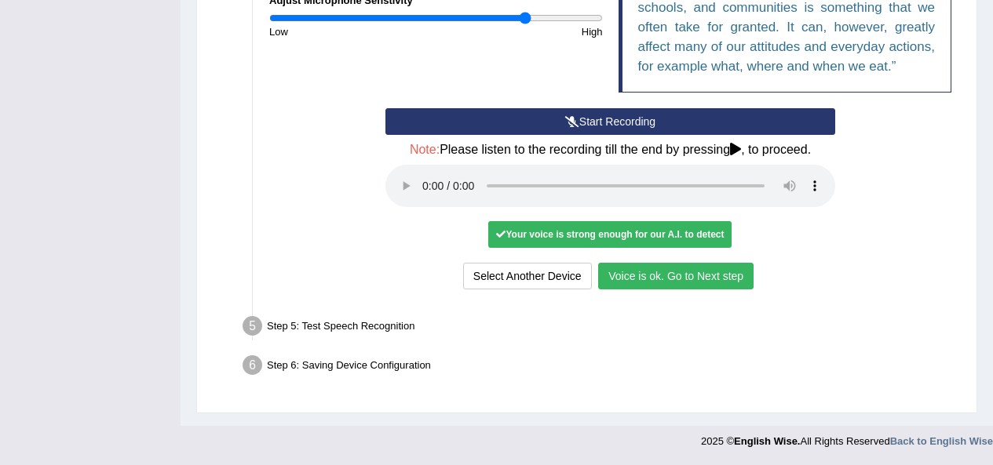
click at [694, 281] on button "Voice is ok. Go to Next step" at bounding box center [675, 276] width 155 height 27
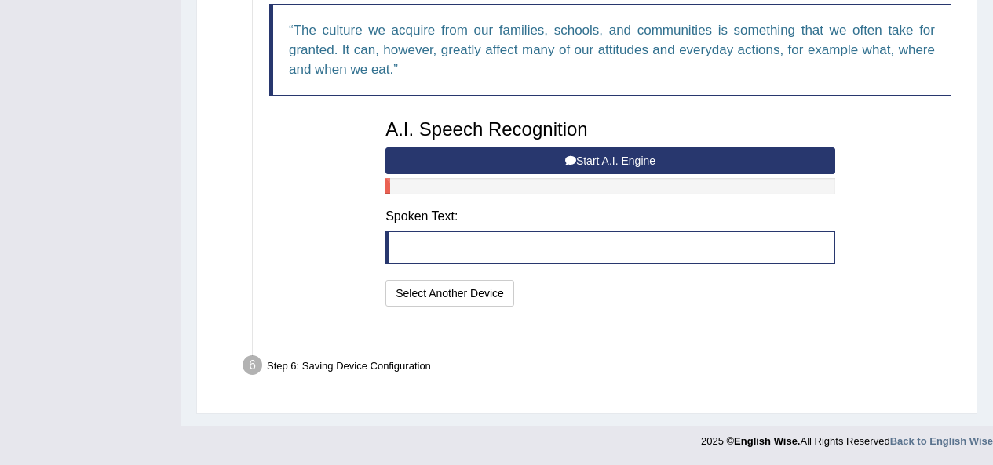
scroll to position [536, 0]
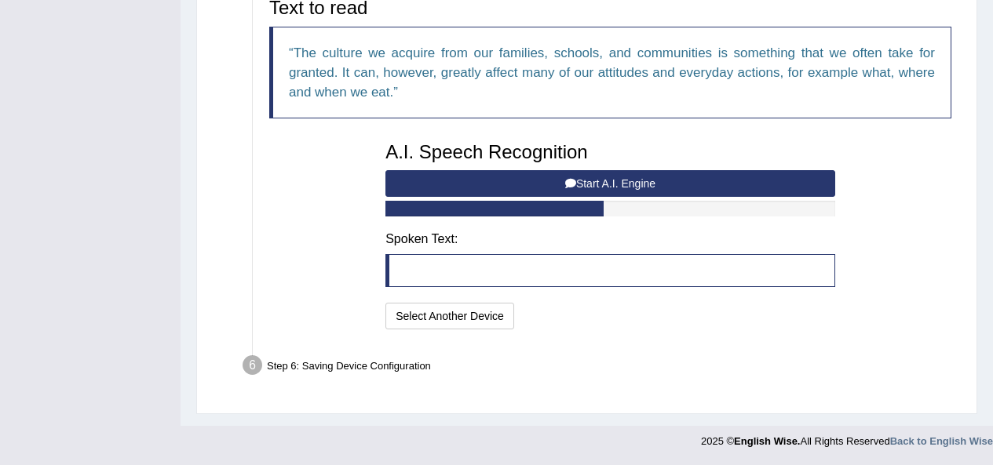
click at [564, 192] on button "Start A.I. Engine" at bounding box center [610, 183] width 450 height 27
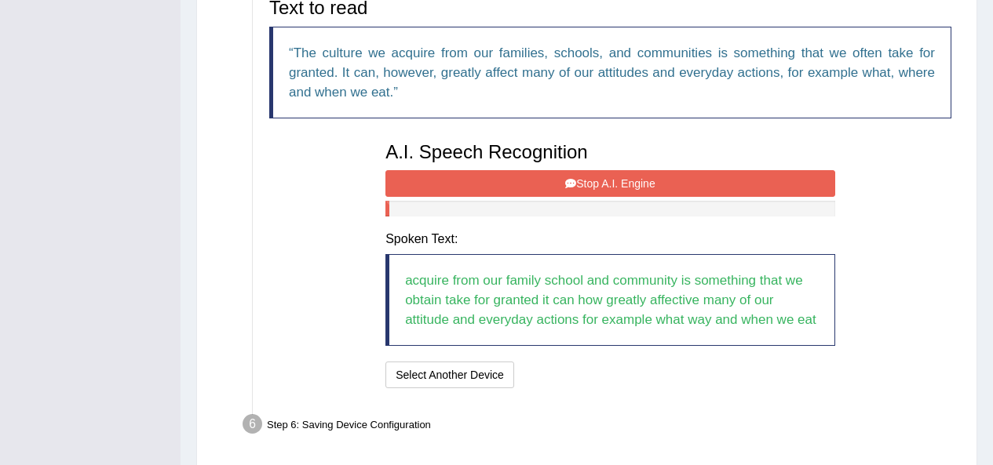
click at [556, 183] on button "Stop A.I. Engine" at bounding box center [610, 183] width 450 height 27
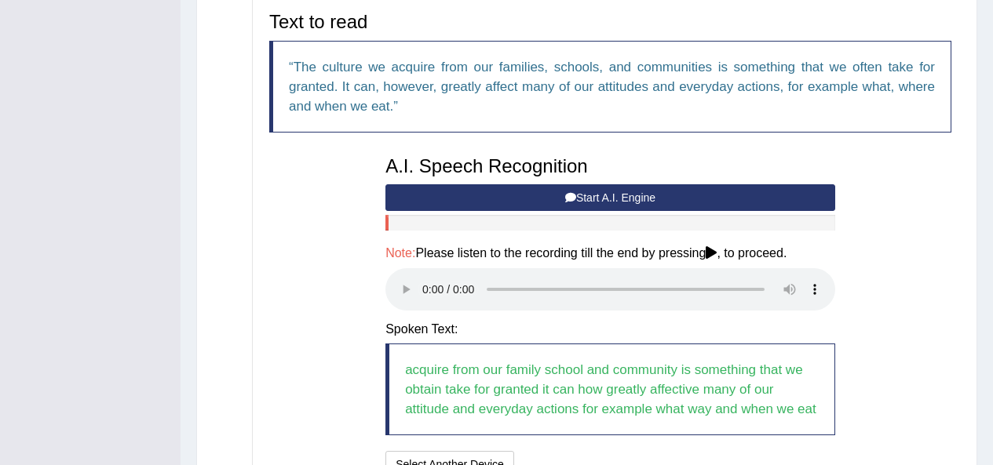
scroll to position [514, 0]
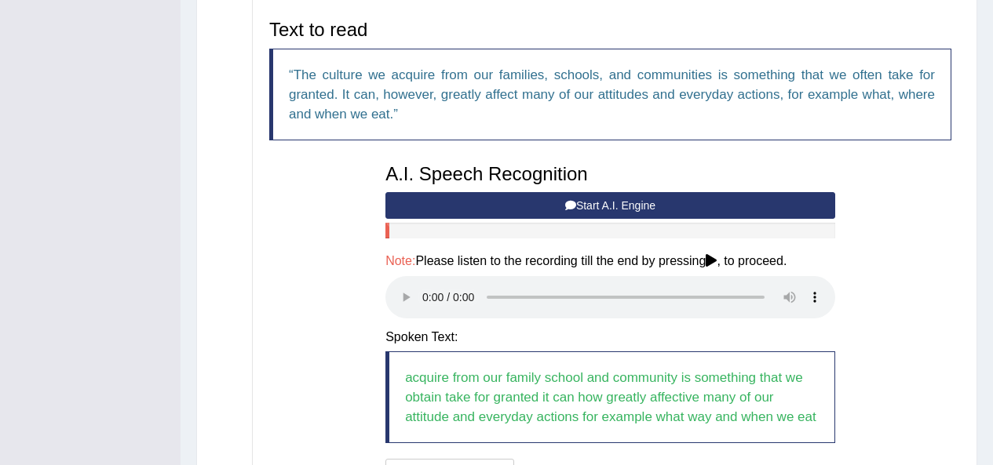
click at [563, 199] on button "Start A.I. Engine" at bounding box center [610, 205] width 450 height 27
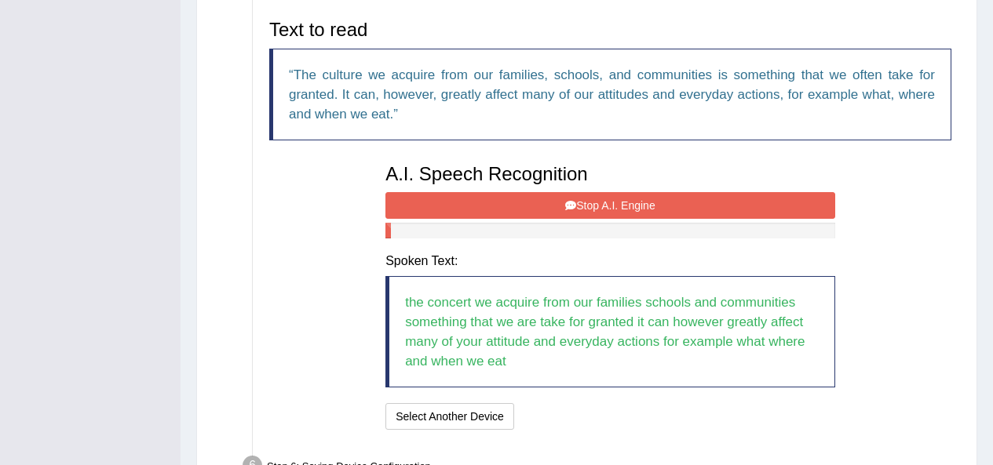
click at [493, 199] on button "Stop A.I. Engine" at bounding box center [610, 205] width 450 height 27
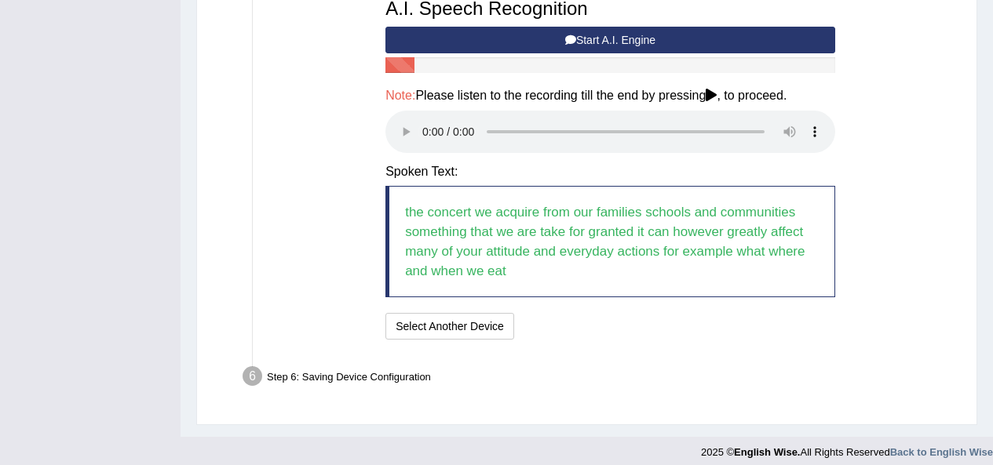
scroll to position [691, 0]
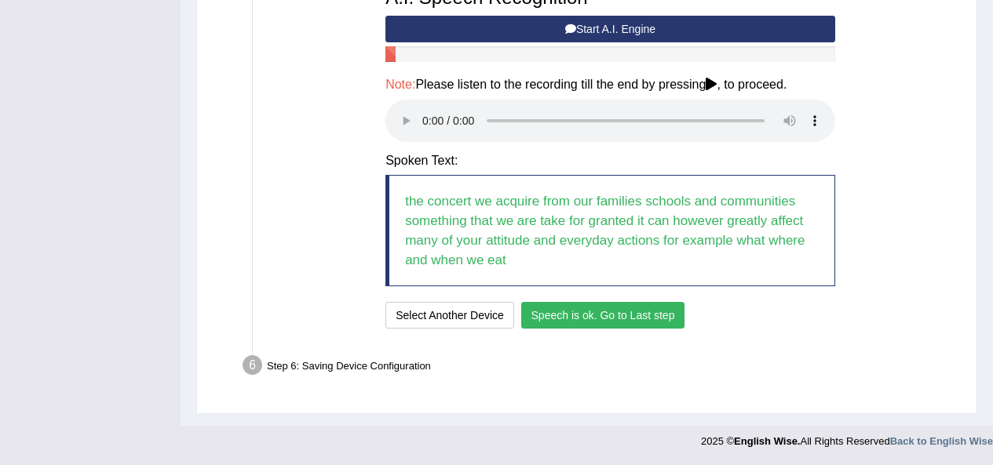
click at [603, 322] on button "Speech is ok. Go to Last step" at bounding box center [603, 315] width 164 height 27
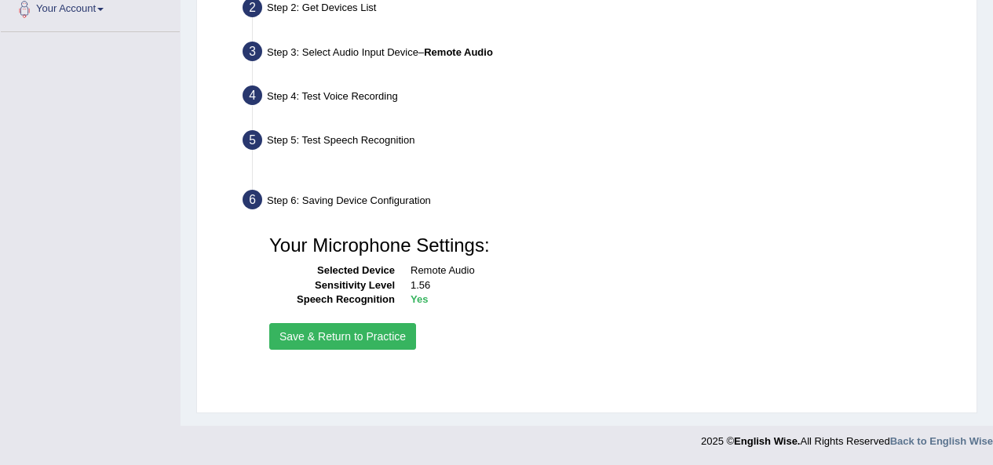
scroll to position [359, 0]
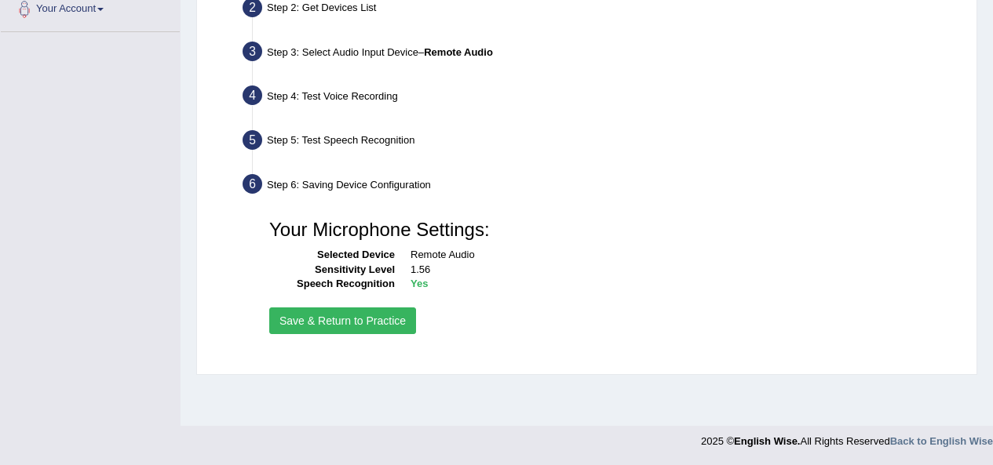
click at [333, 315] on button "Save & Return to Practice" at bounding box center [342, 321] width 147 height 27
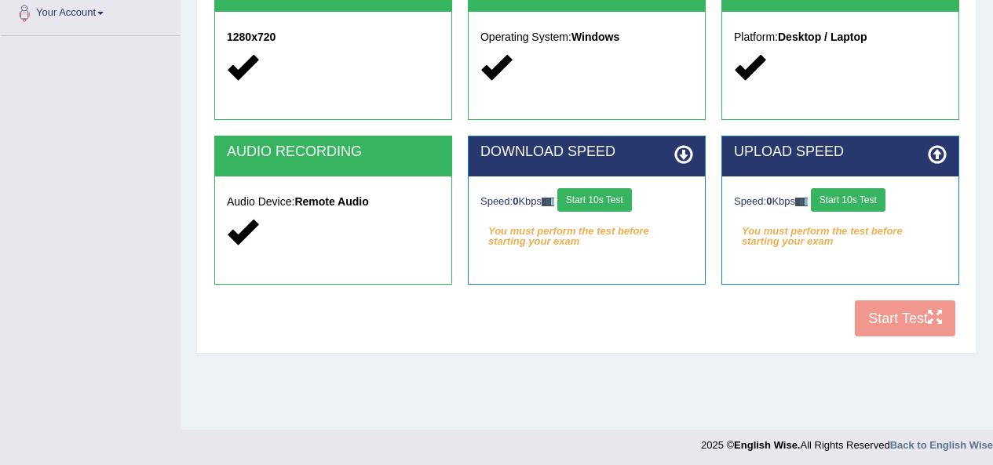
scroll to position [359, 0]
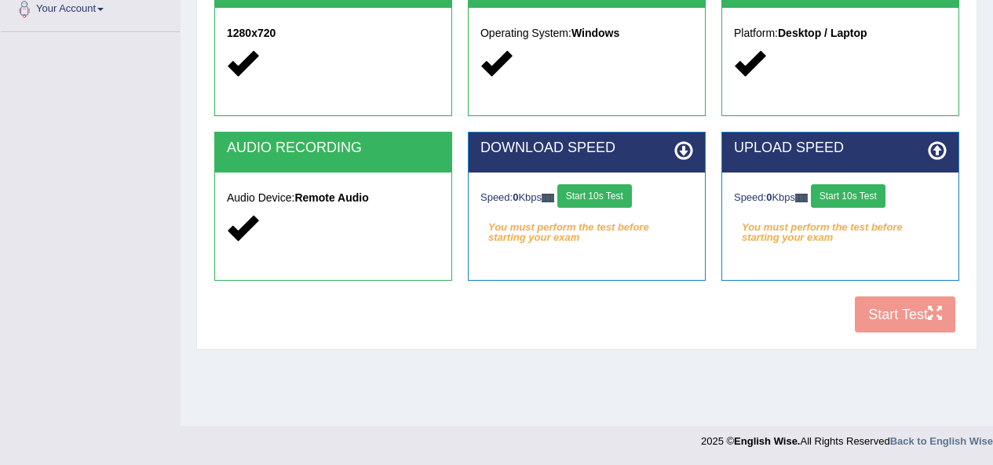
click at [591, 200] on button "Start 10s Test" at bounding box center [594, 196] width 75 height 24
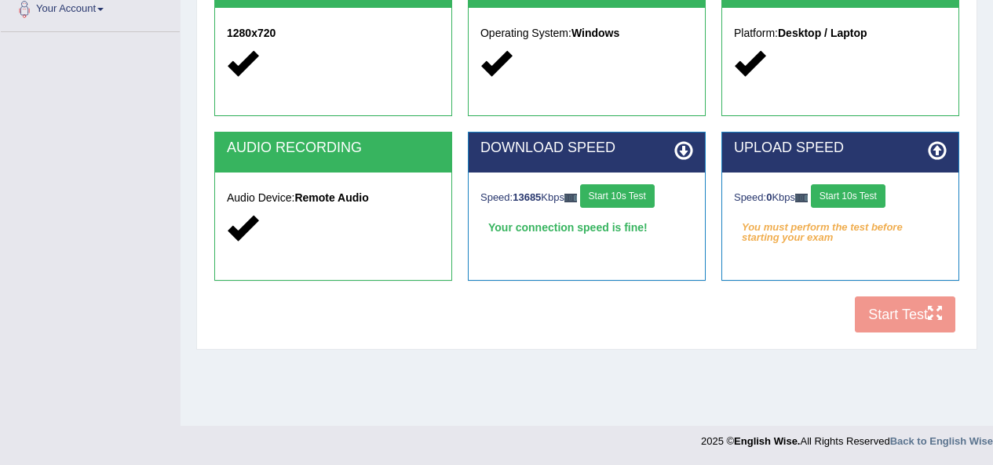
click at [844, 197] on button "Start 10s Test" at bounding box center [848, 196] width 75 height 24
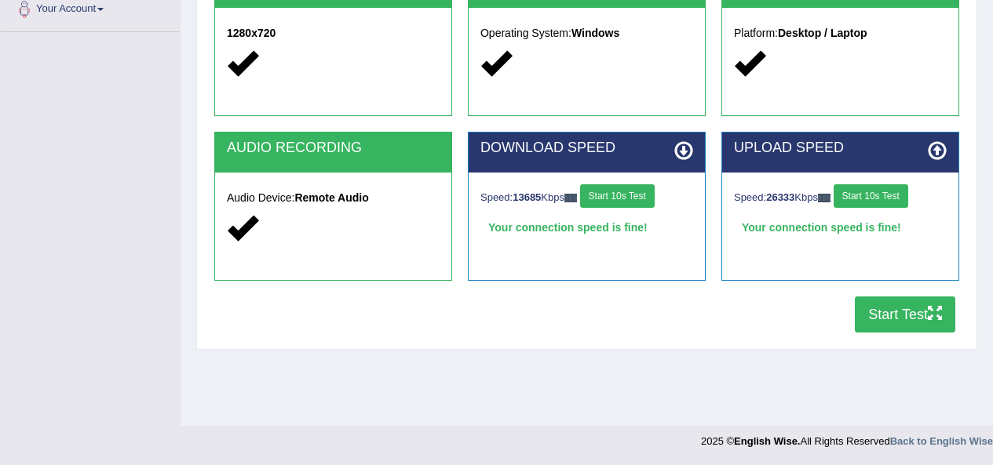
click at [922, 321] on button "Start Test" at bounding box center [905, 315] width 100 height 36
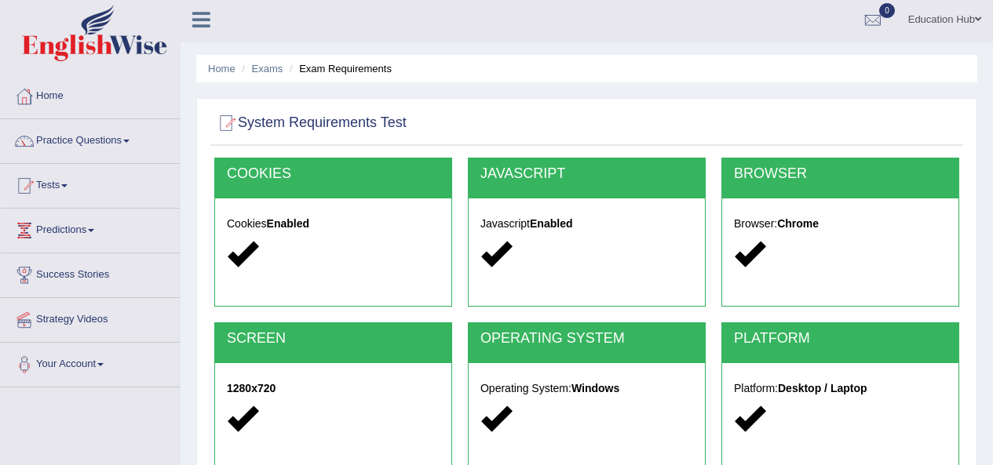
scroll to position [0, 0]
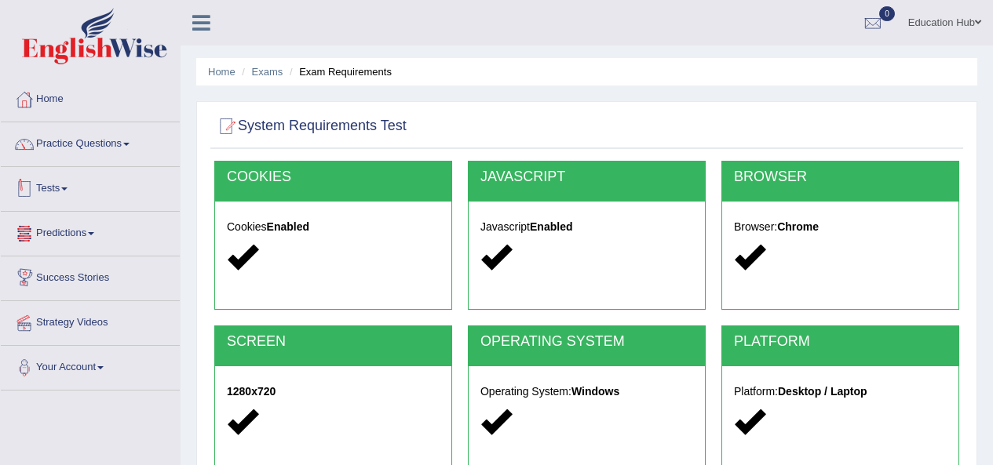
click at [54, 200] on link "Tests" at bounding box center [90, 186] width 179 height 39
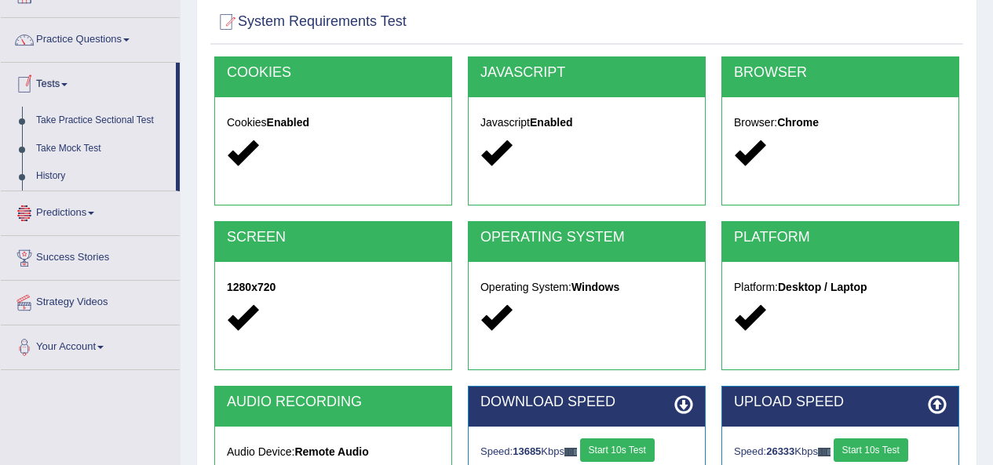
scroll to position [157, 0]
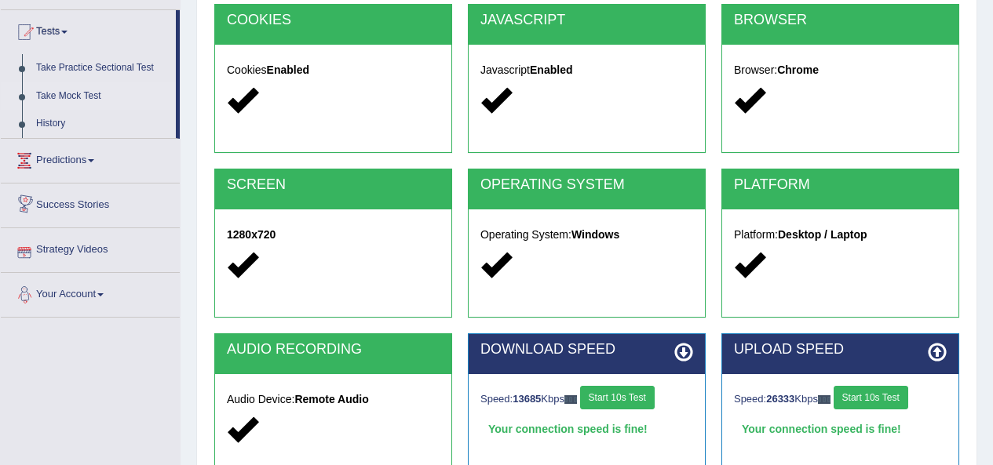
click at [49, 101] on link "Take Mock Test" at bounding box center [102, 96] width 147 height 28
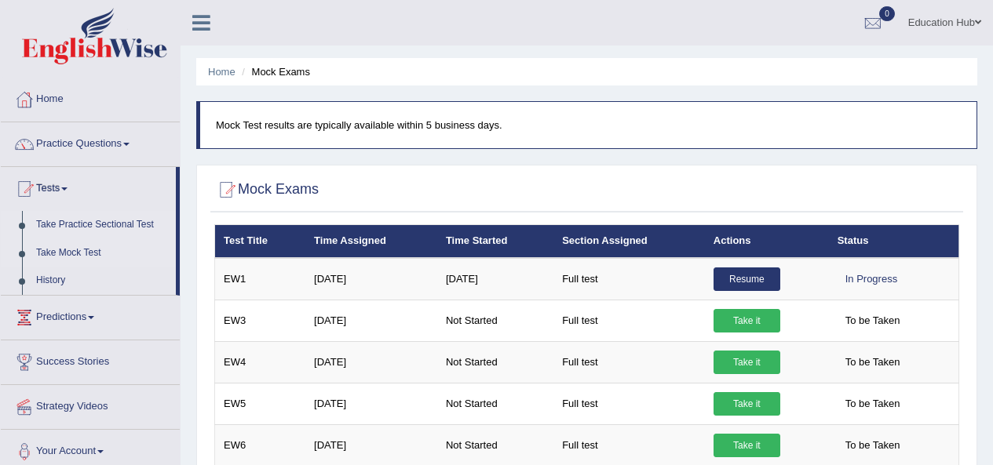
click at [106, 225] on link "Take Practice Sectional Test" at bounding box center [102, 225] width 147 height 28
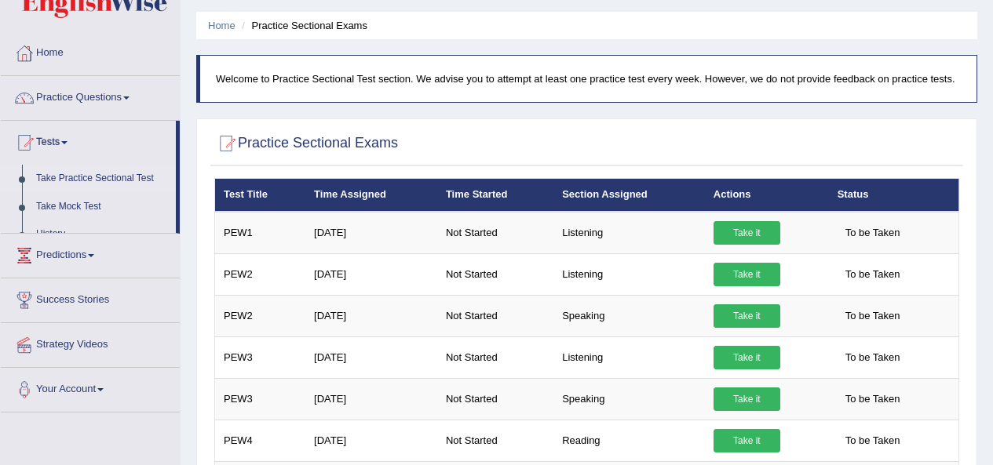
scroll to position [157, 0]
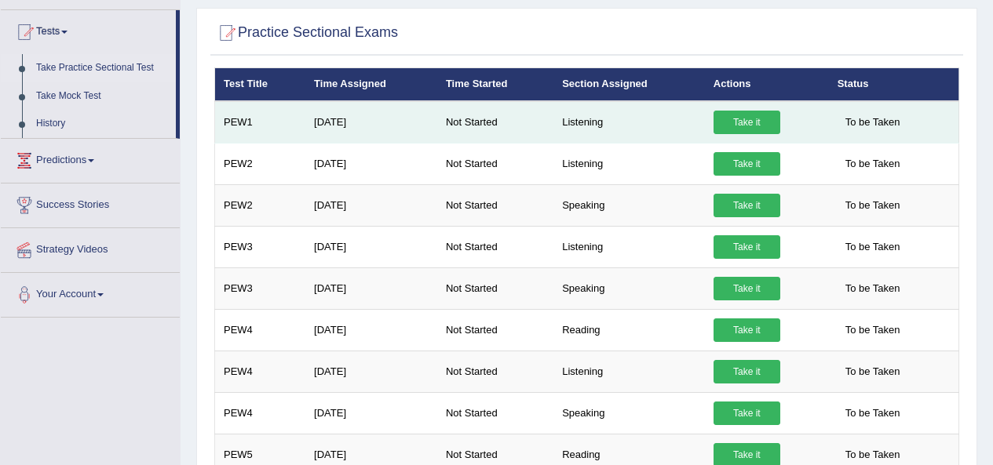
click at [766, 122] on link "Take it" at bounding box center [746, 123] width 67 height 24
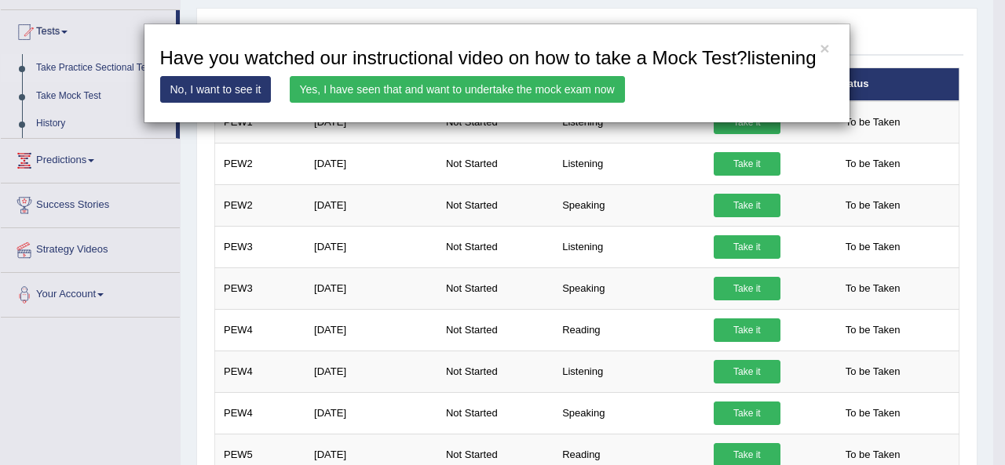
click at [507, 82] on link "Yes, I have seen that and want to undertake the mock exam now" at bounding box center [457, 89] width 335 height 27
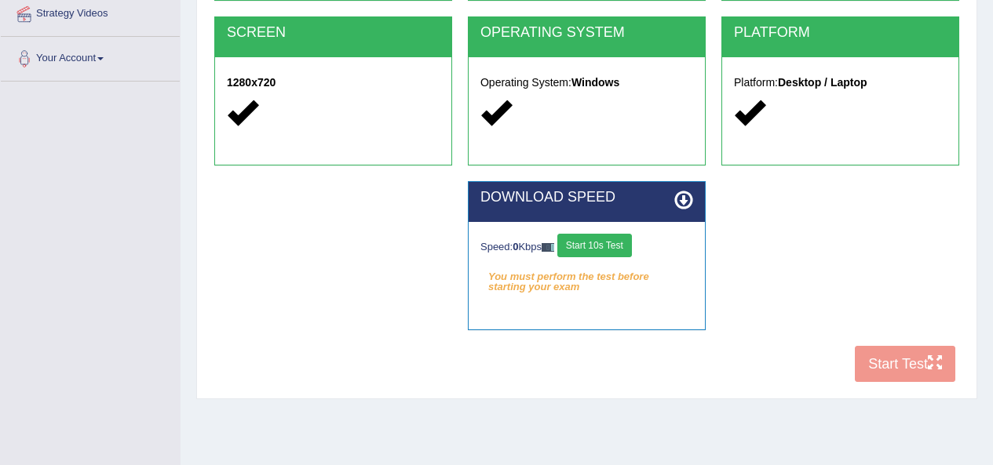
scroll to position [314, 0]
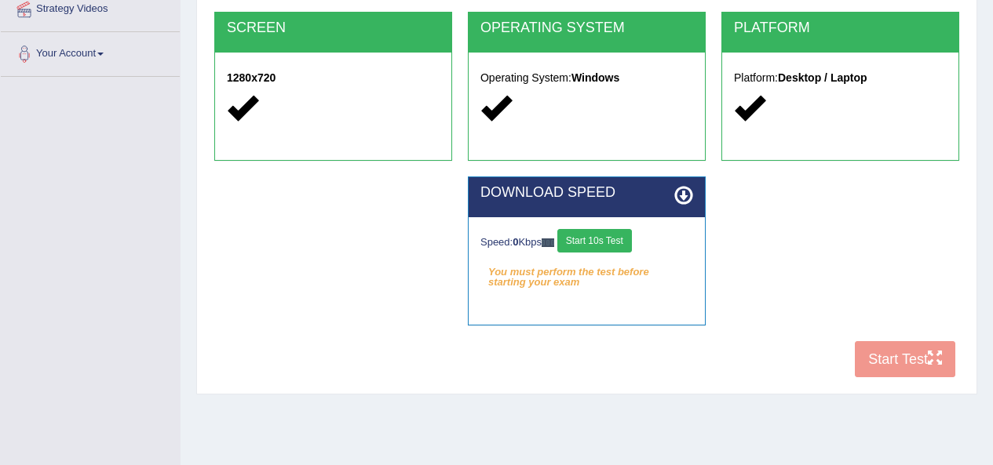
click at [594, 238] on button "Start 10s Test" at bounding box center [594, 241] width 75 height 24
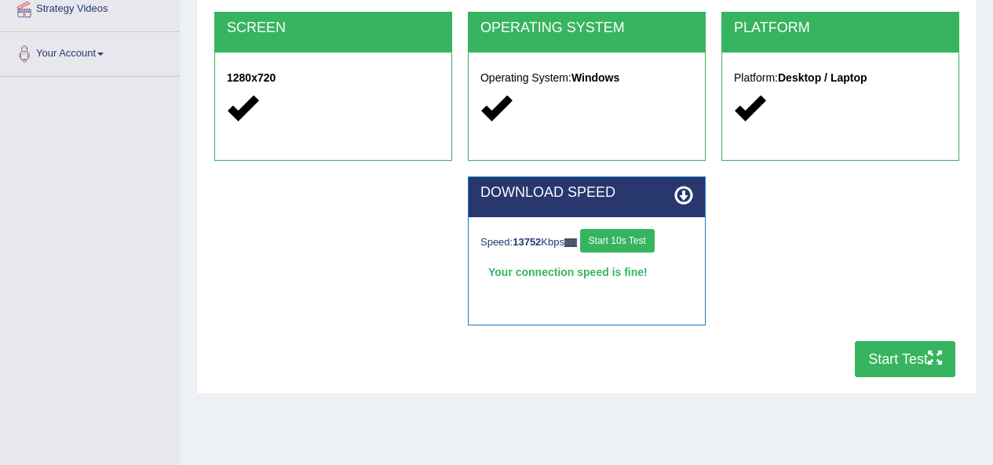
click at [855, 360] on button "Start Test" at bounding box center [905, 359] width 100 height 36
